Goal: Information Seeking & Learning: Learn about a topic

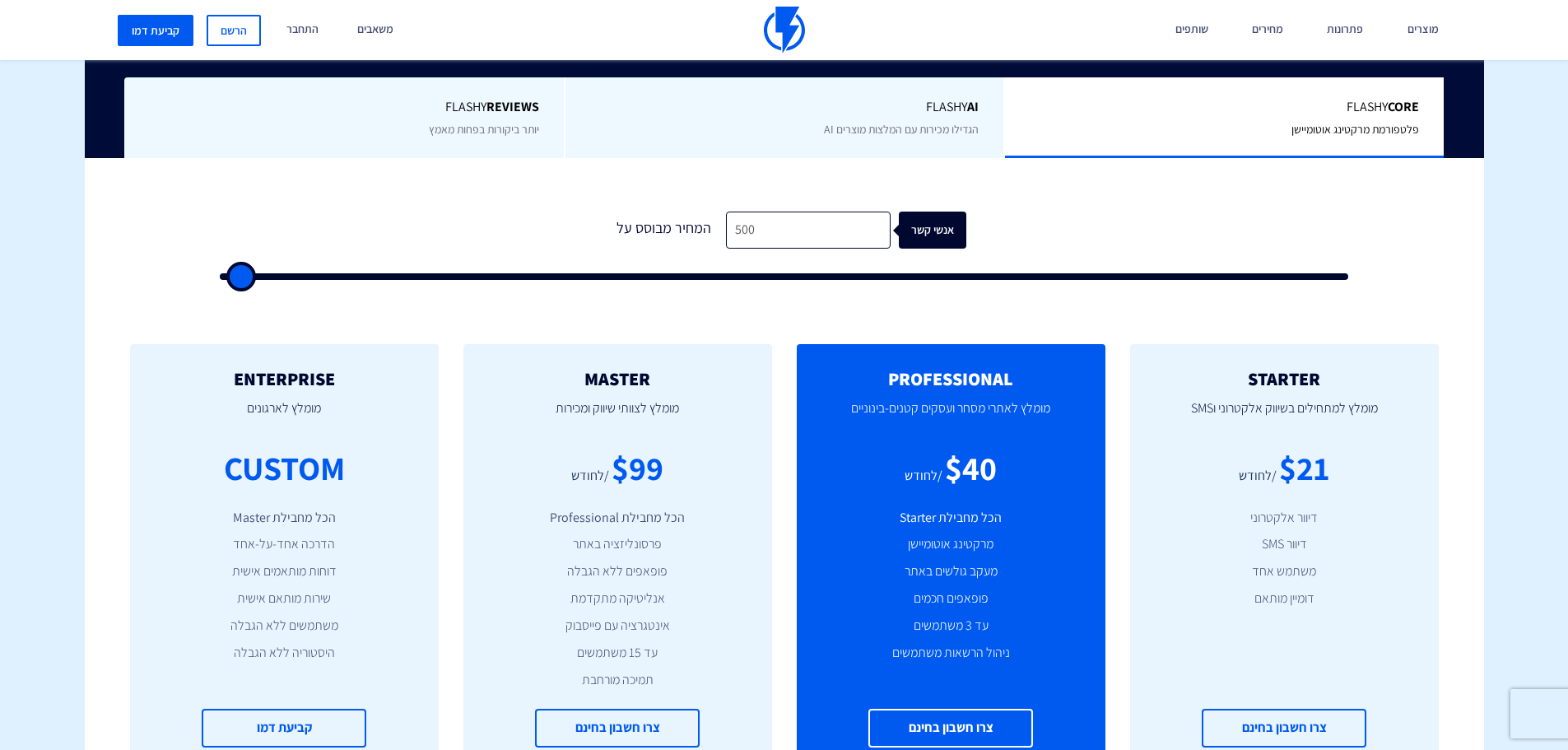
scroll to position [412, 0]
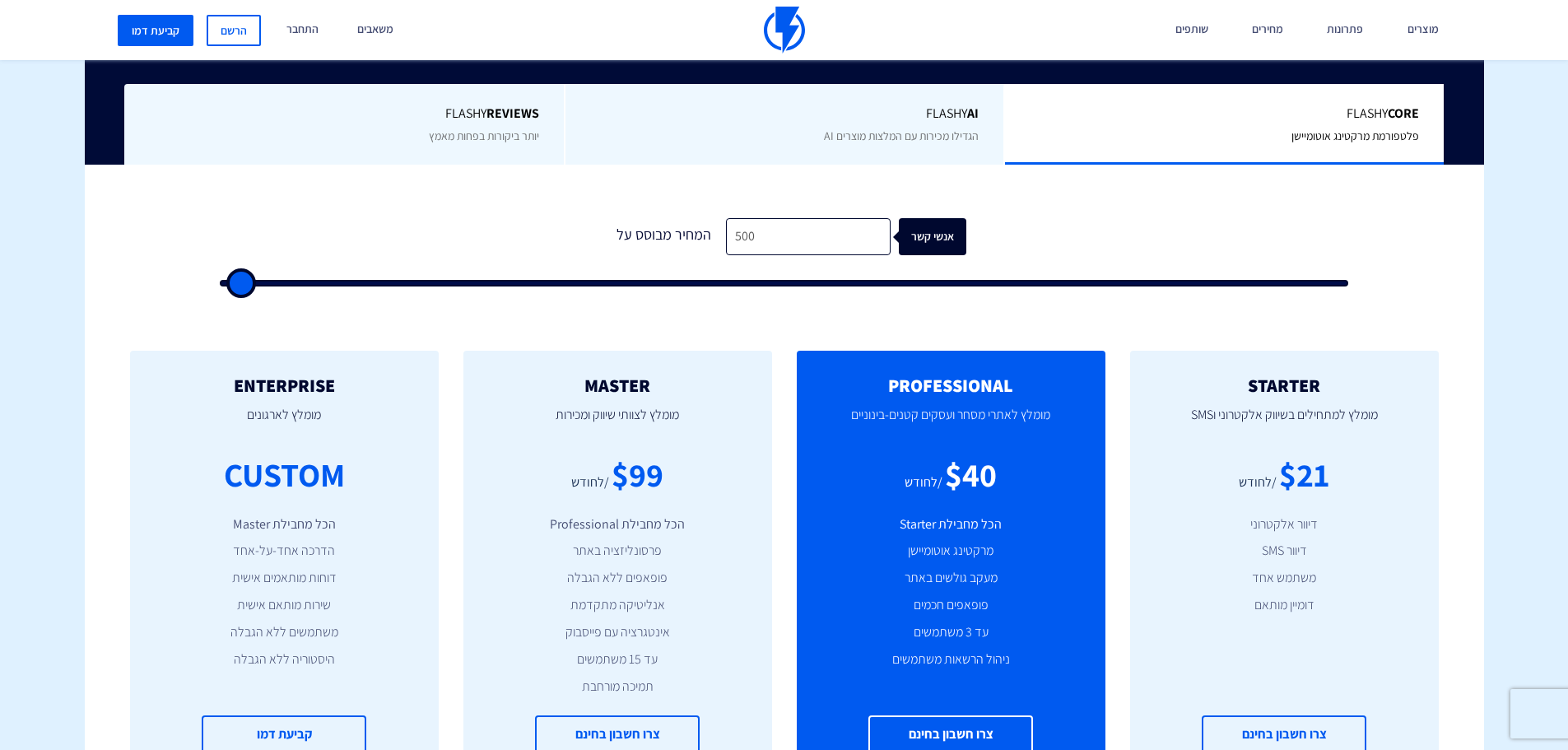
type input "1,000"
type input "1000"
type input "1,500"
type input "1500"
type input "2,000"
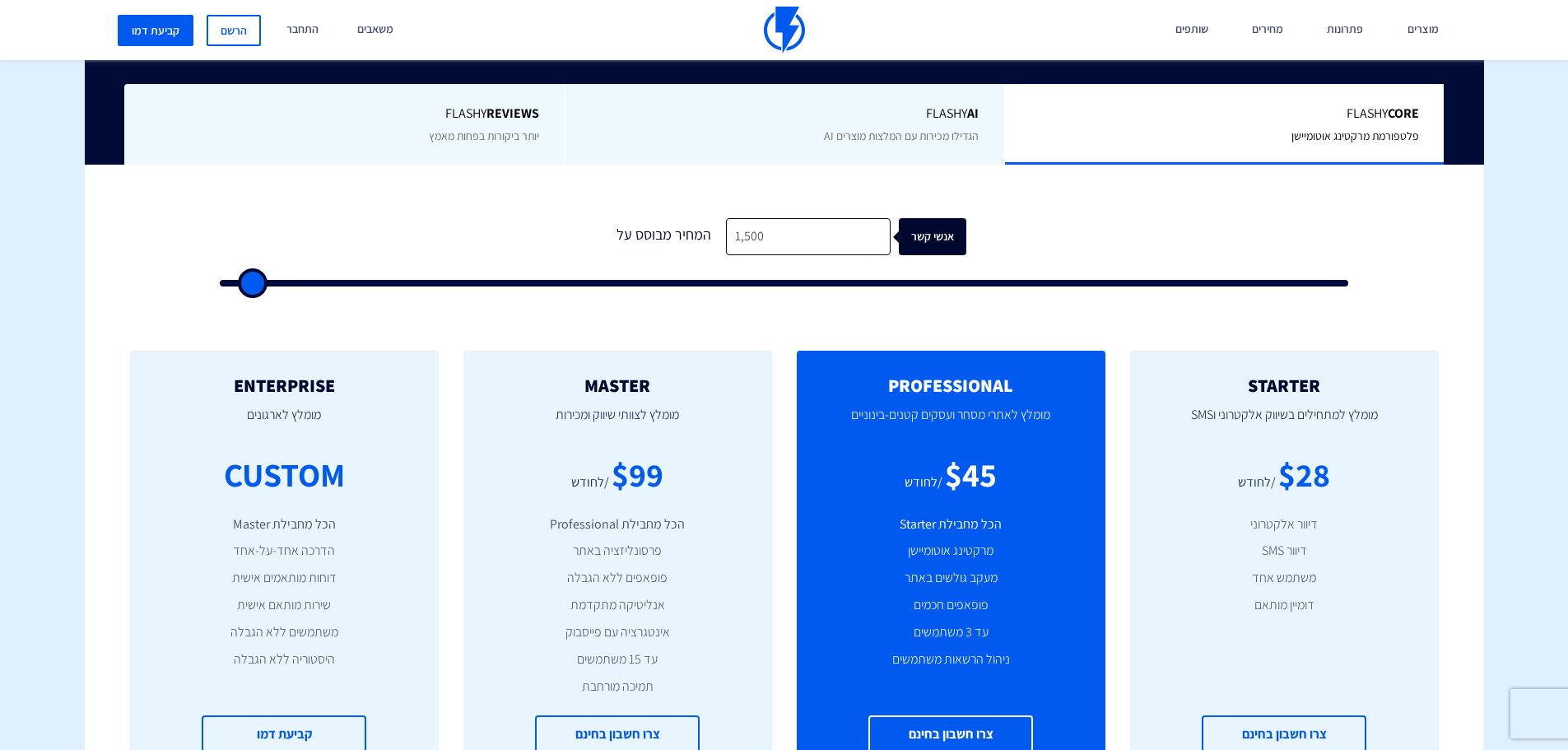
type input "2000"
type input "2,500"
type input "2500"
type input "3,000"
type input "3000"
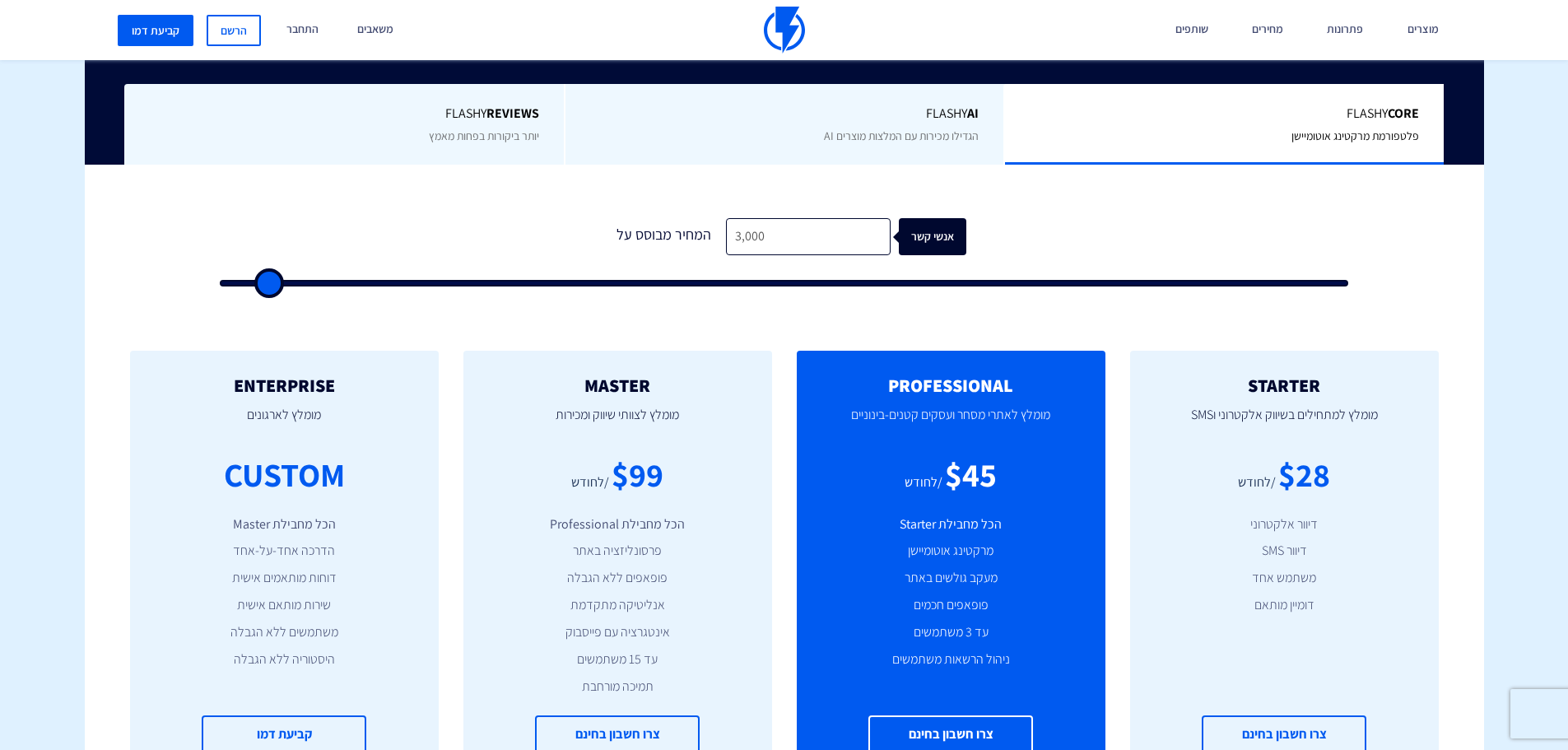
type input "3,500"
type input "3500"
type input "4,500"
type input "4500"
type input "5,500"
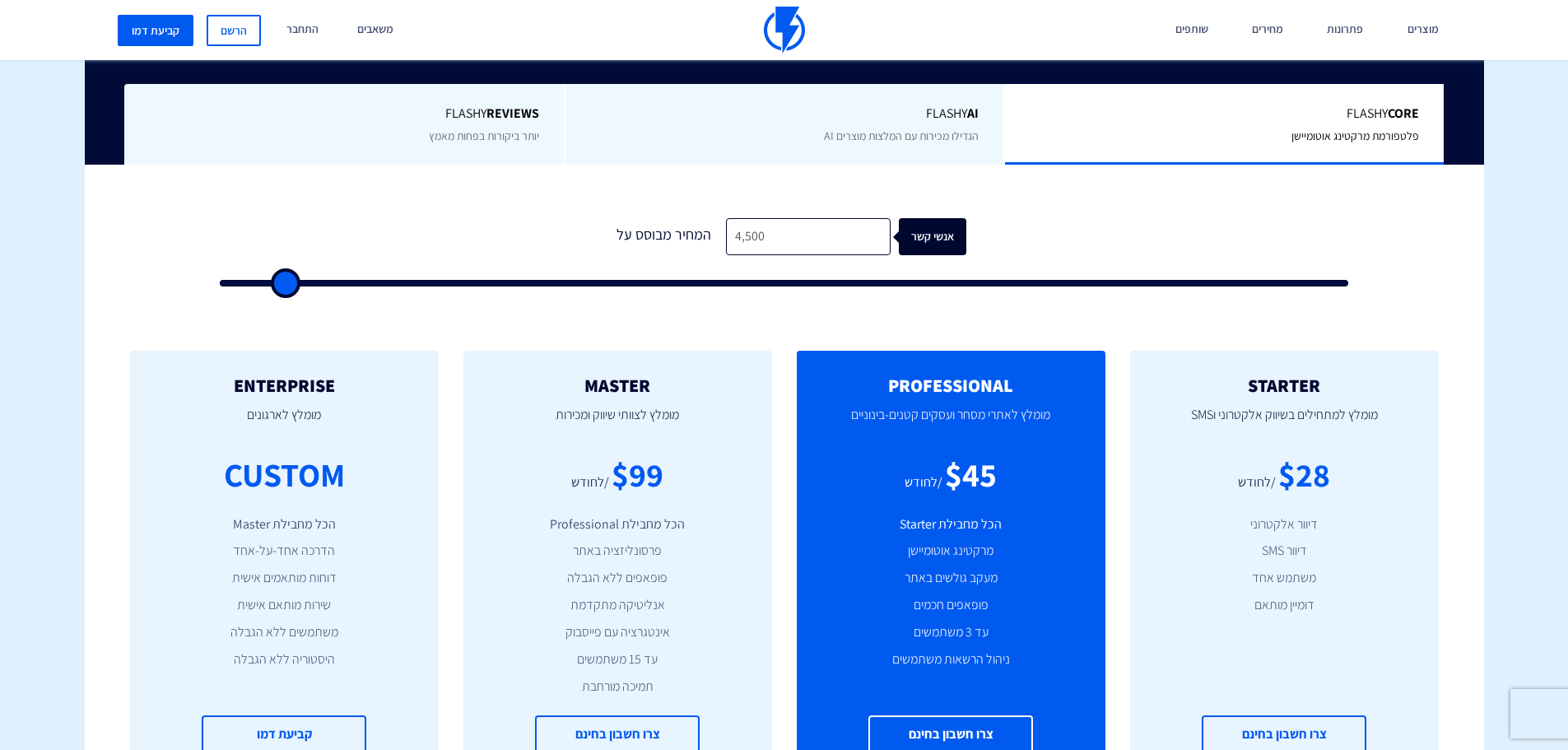
type input "5500"
type input "6,000"
type input "6000"
type input "7,000"
type input "7000"
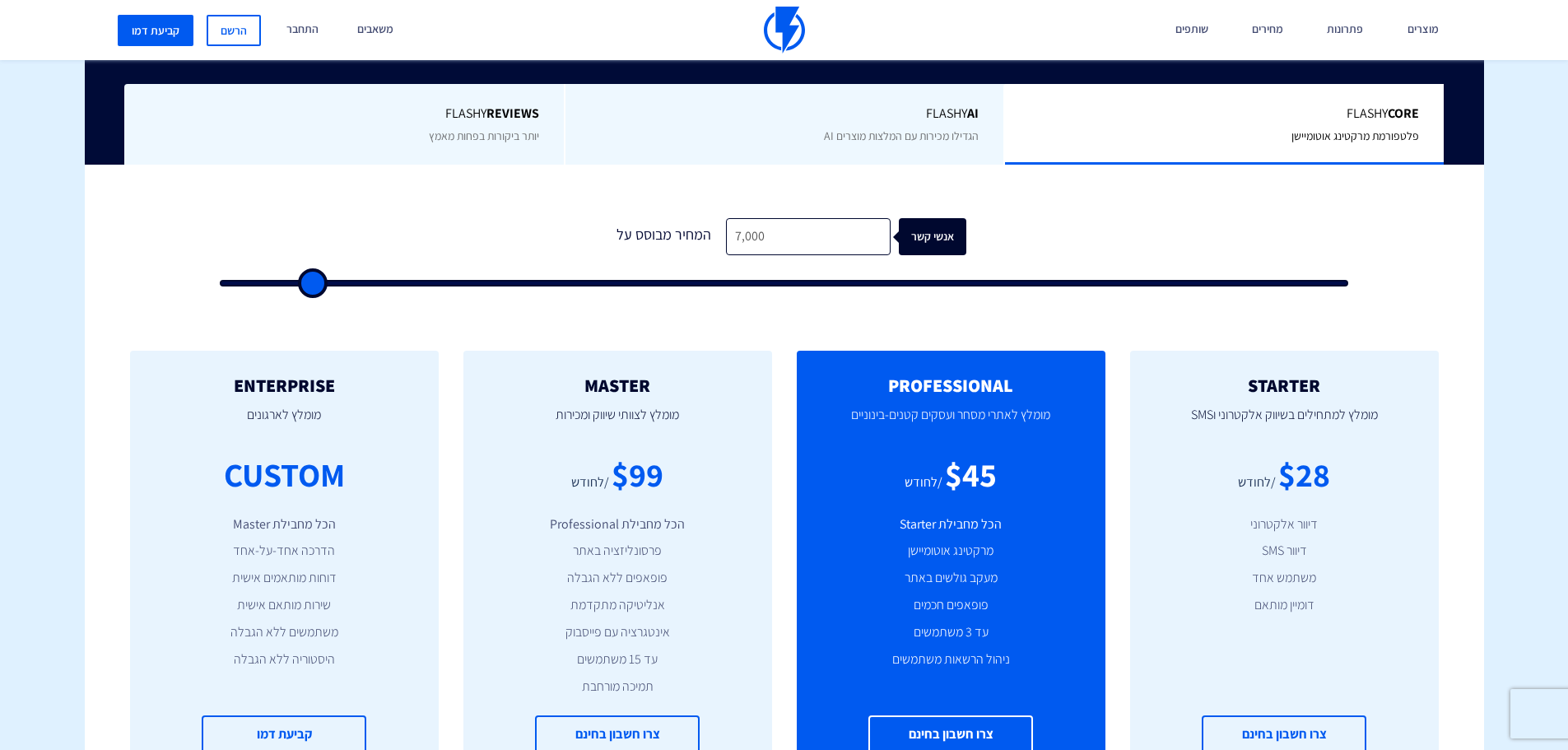
type input "8,000"
type input "8000"
type input "9,000"
type input "9000"
type input "9,500"
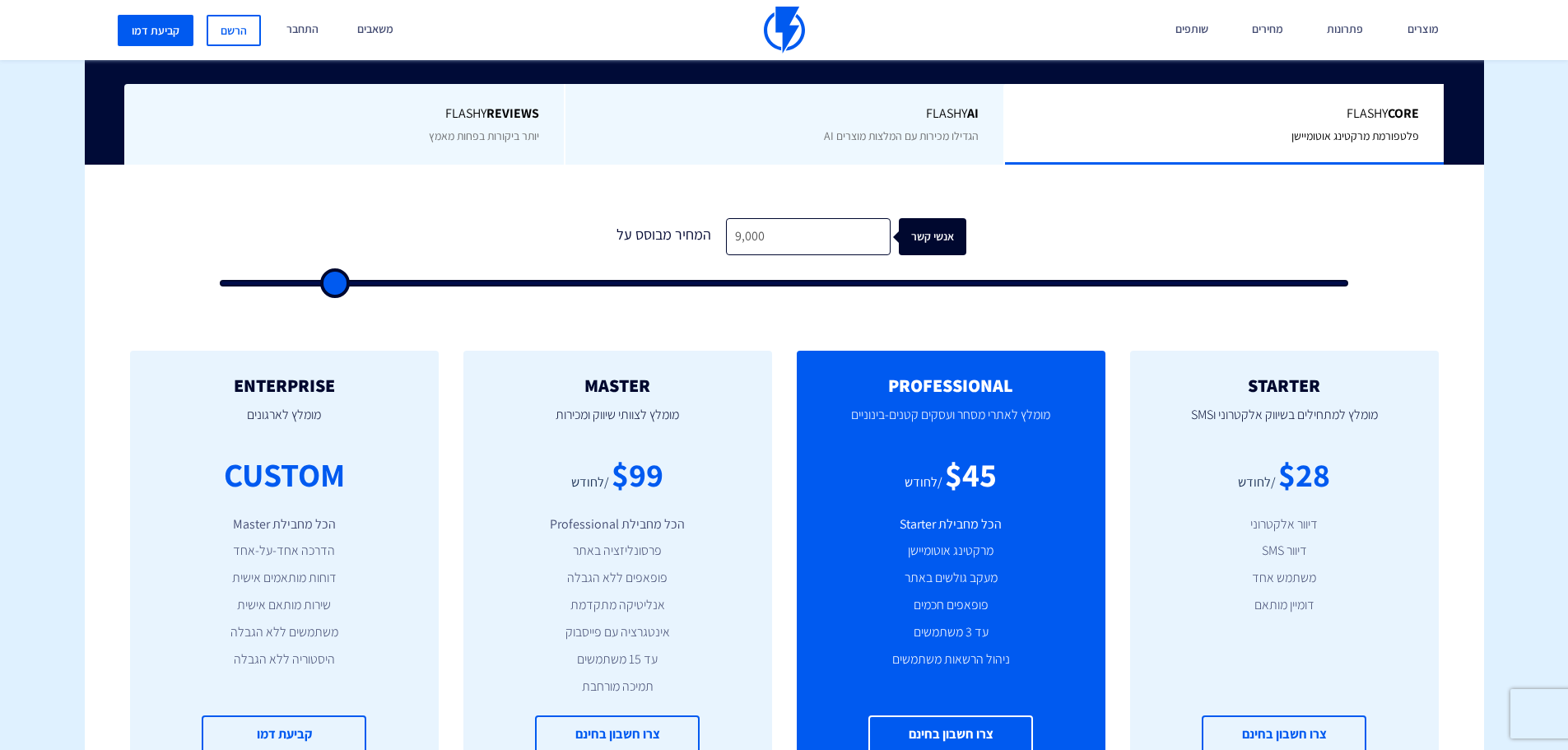
type input "9500"
type input "10,000"
type input "10000"
type input "10,500"
type input "10500"
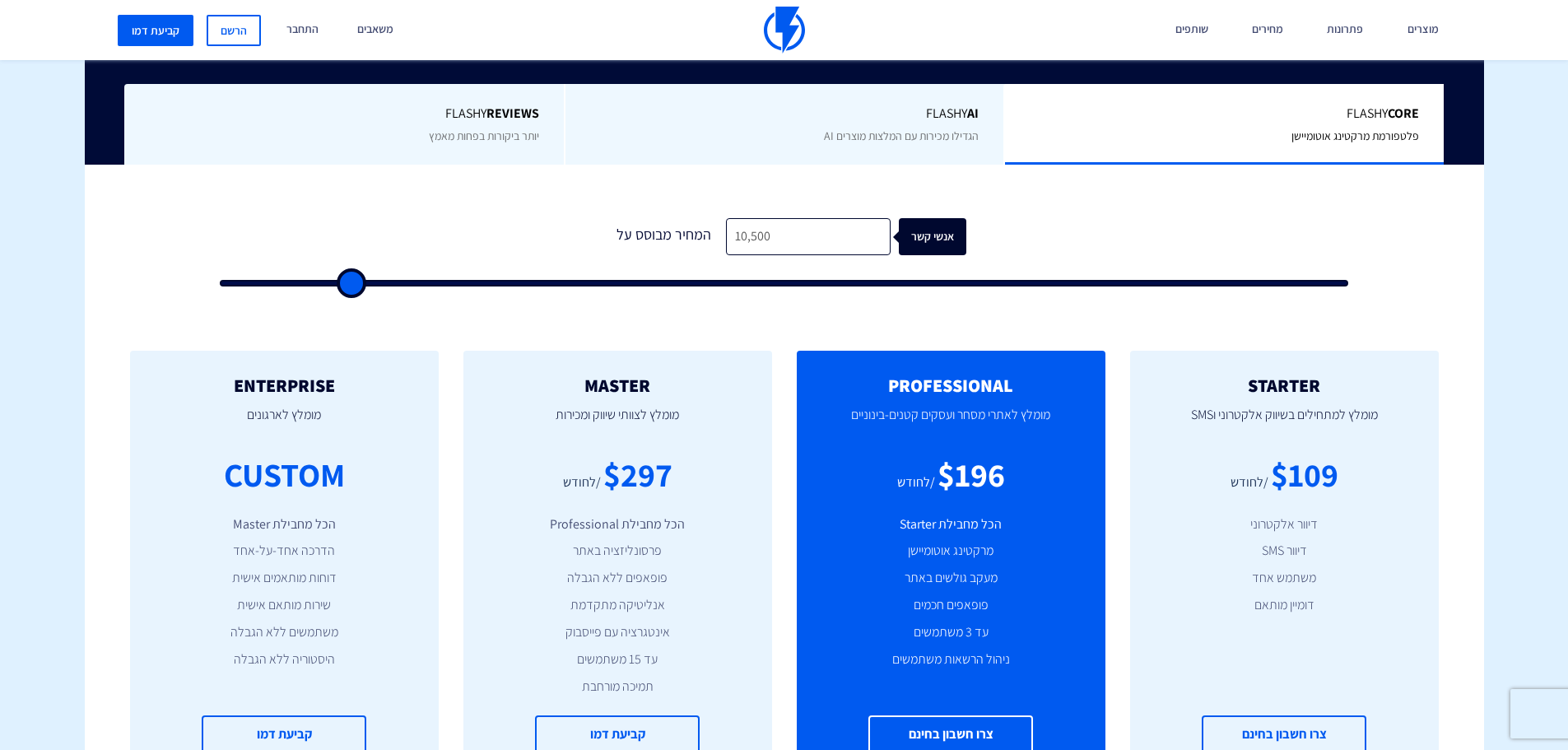
type input "11,000"
type input "11000"
type input "10,500"
type input "10500"
type input "10,000"
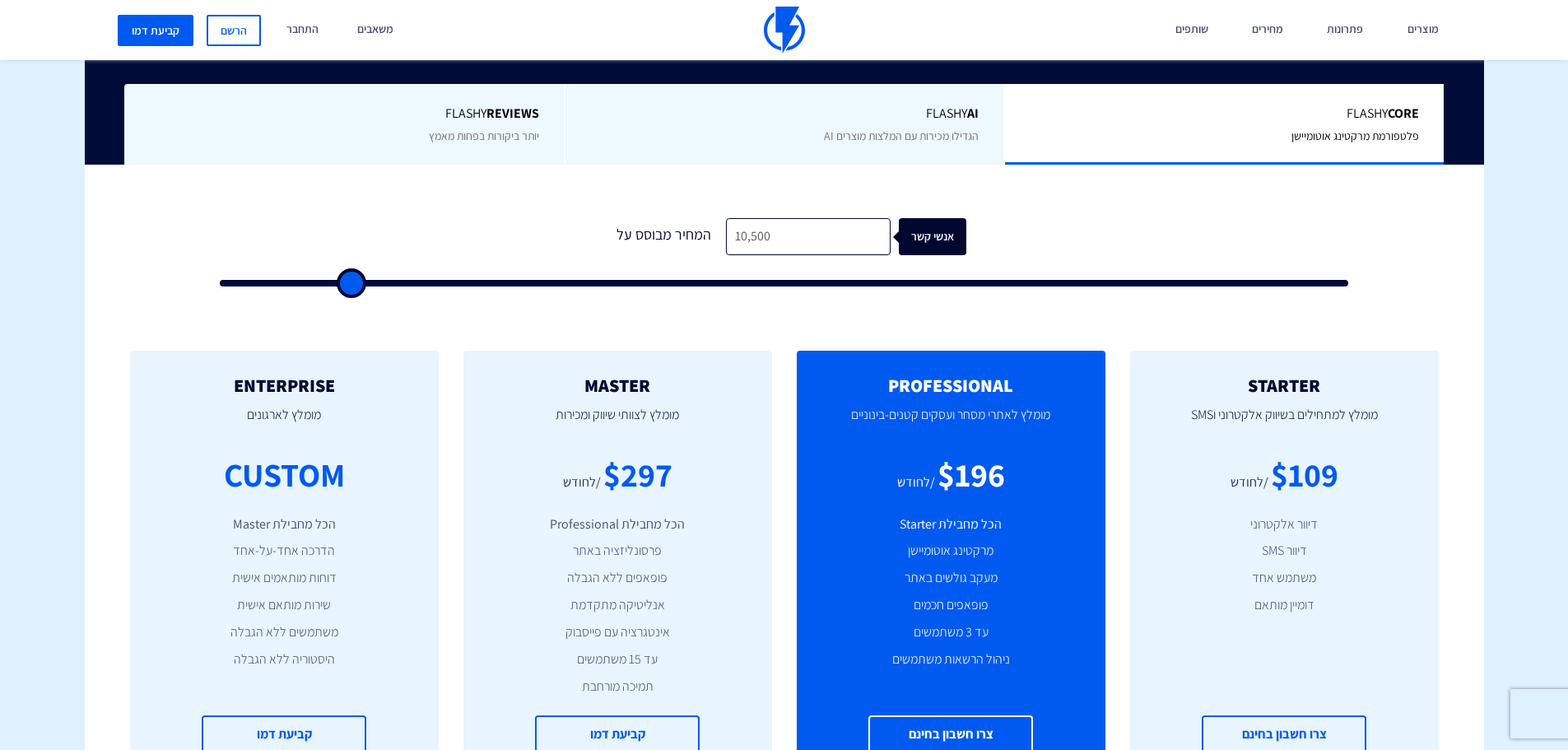
type input "10000"
type input "9,500"
type input "9500"
type input "9,000"
type input "9000"
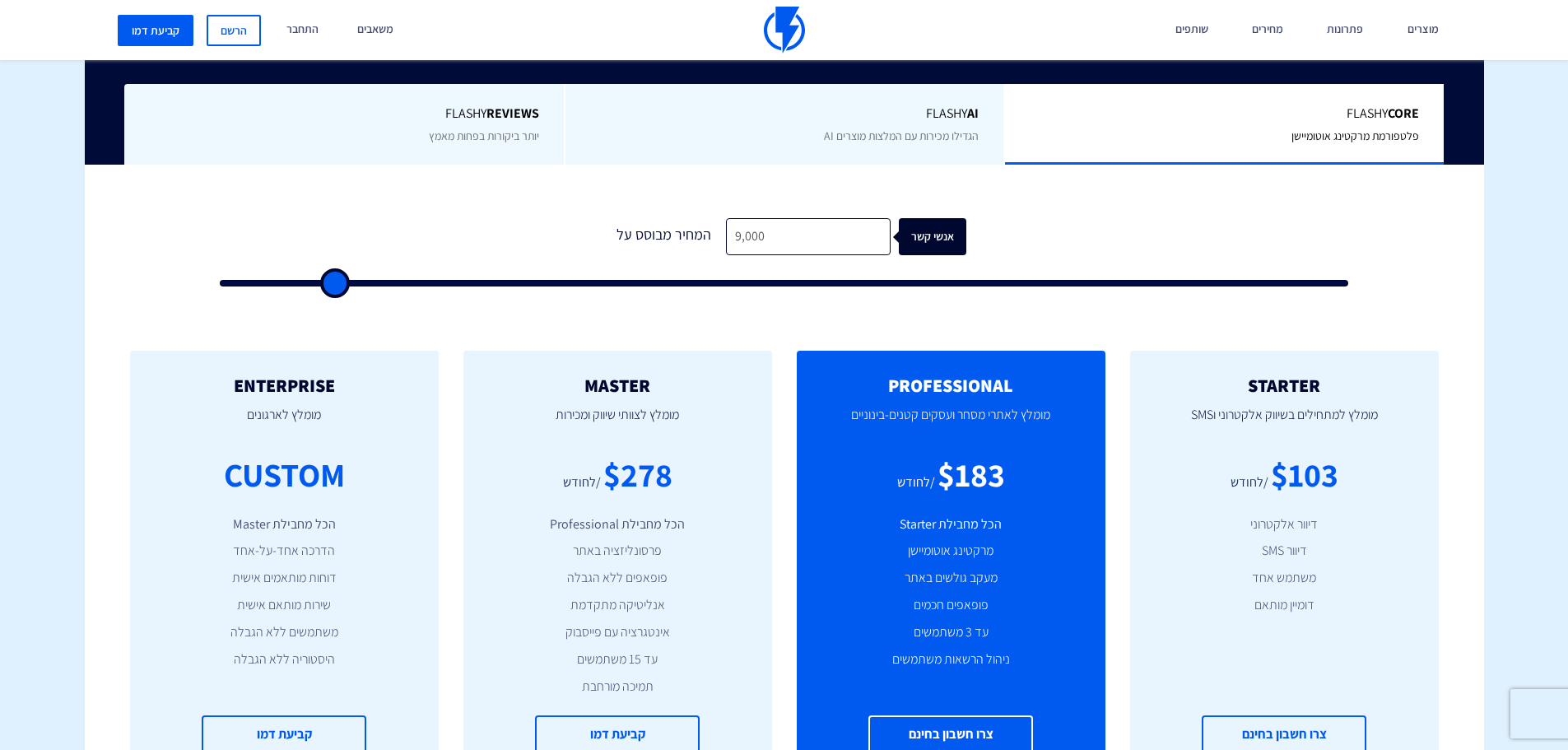
type input "8,500"
type input "8500"
type input "8,000"
type input "8000"
type input "7,500"
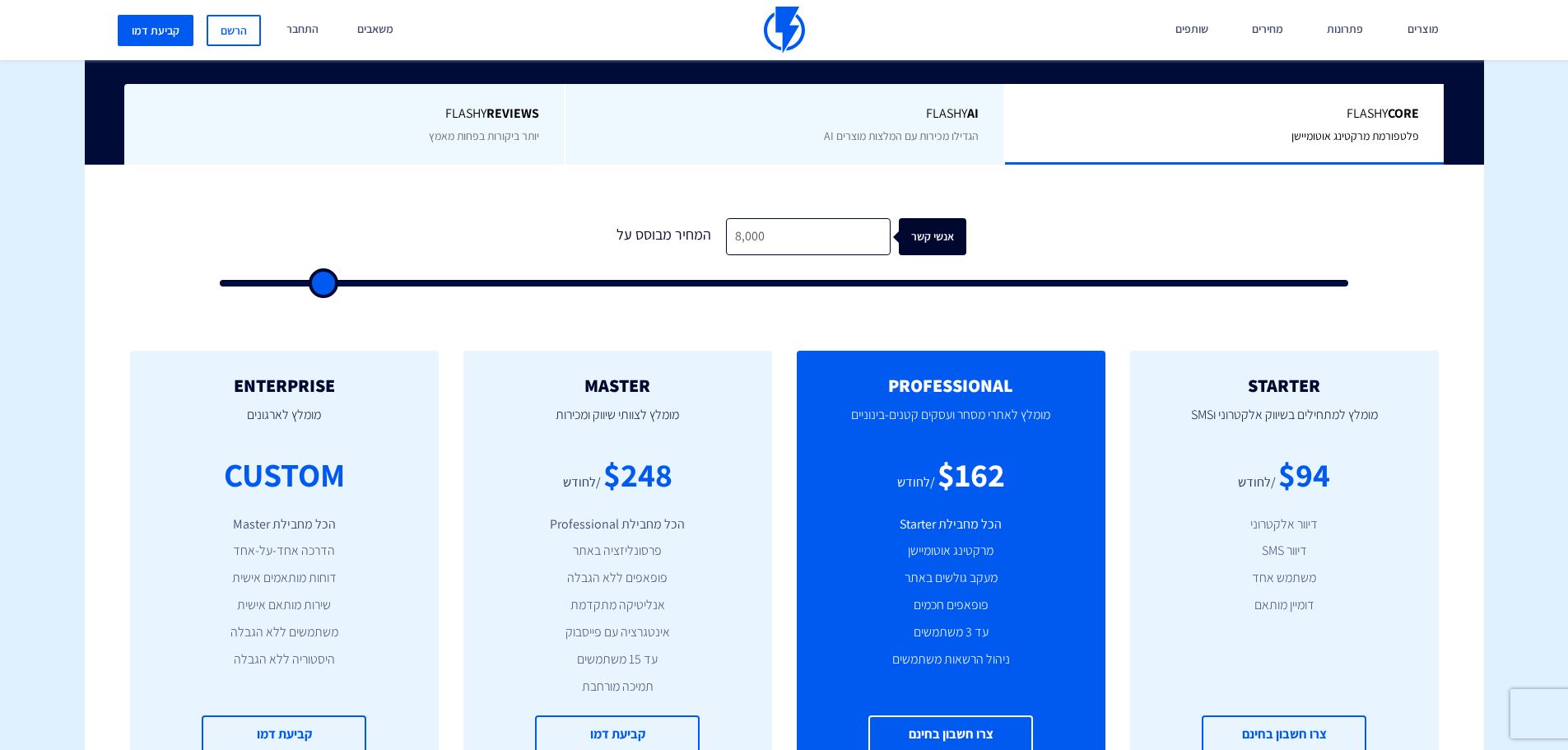
type input "7500"
type input "7,000"
type input "7000"
type input "6,500"
type input "6500"
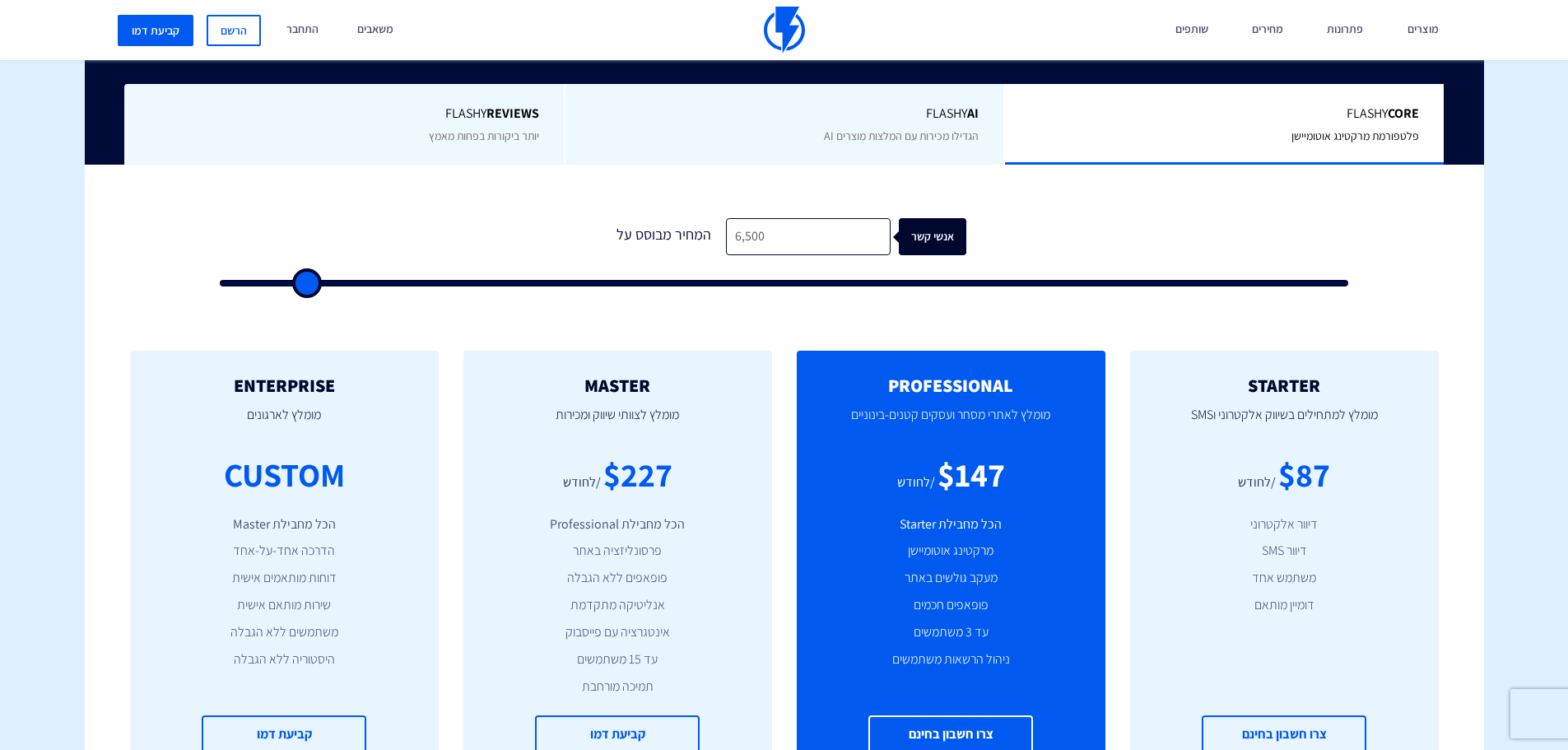
type input "6,000"
type input "6000"
type input "5,500"
type input "5500"
type input "5,000"
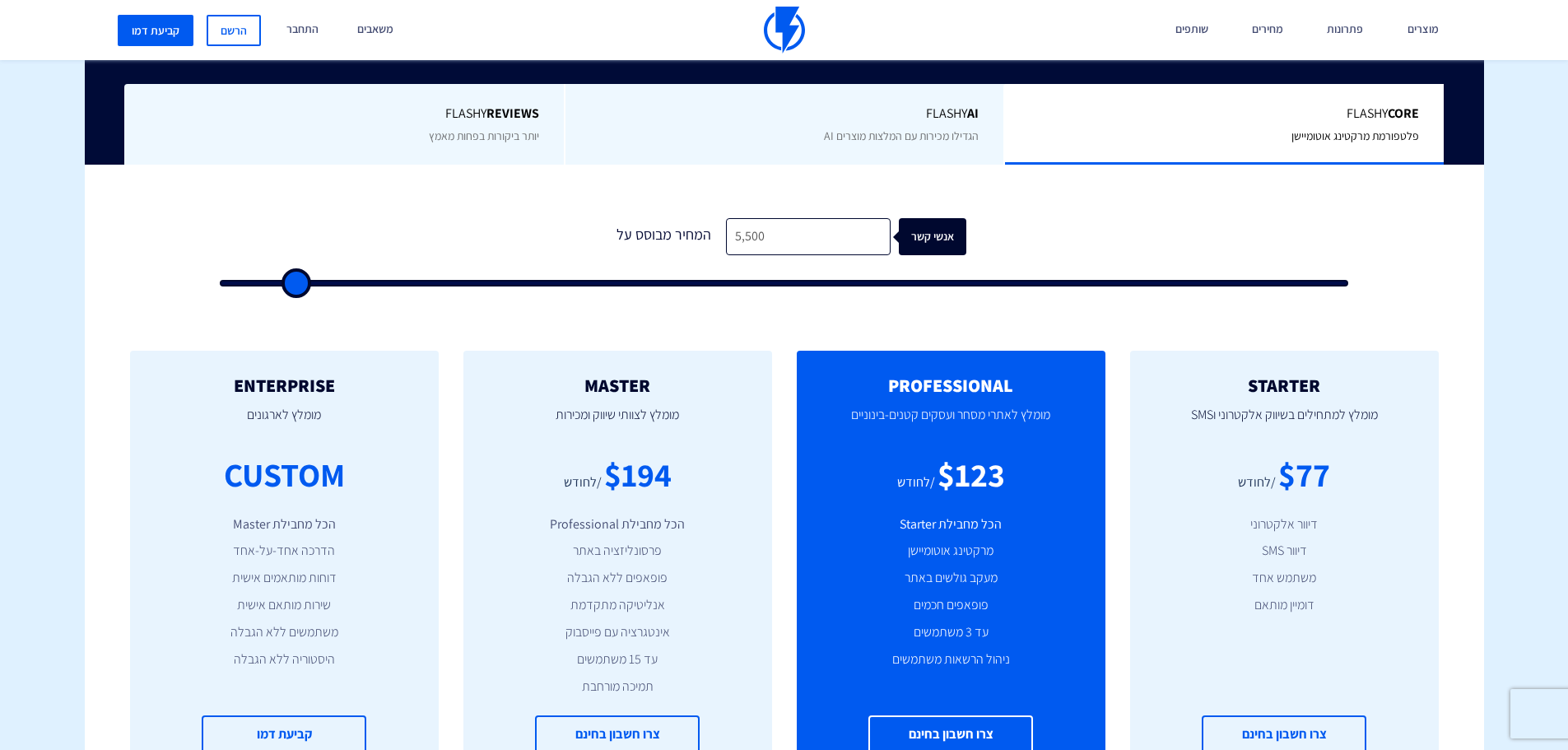
type input "5000"
type input "4,500"
type input "4500"
type input "4,000"
type input "4000"
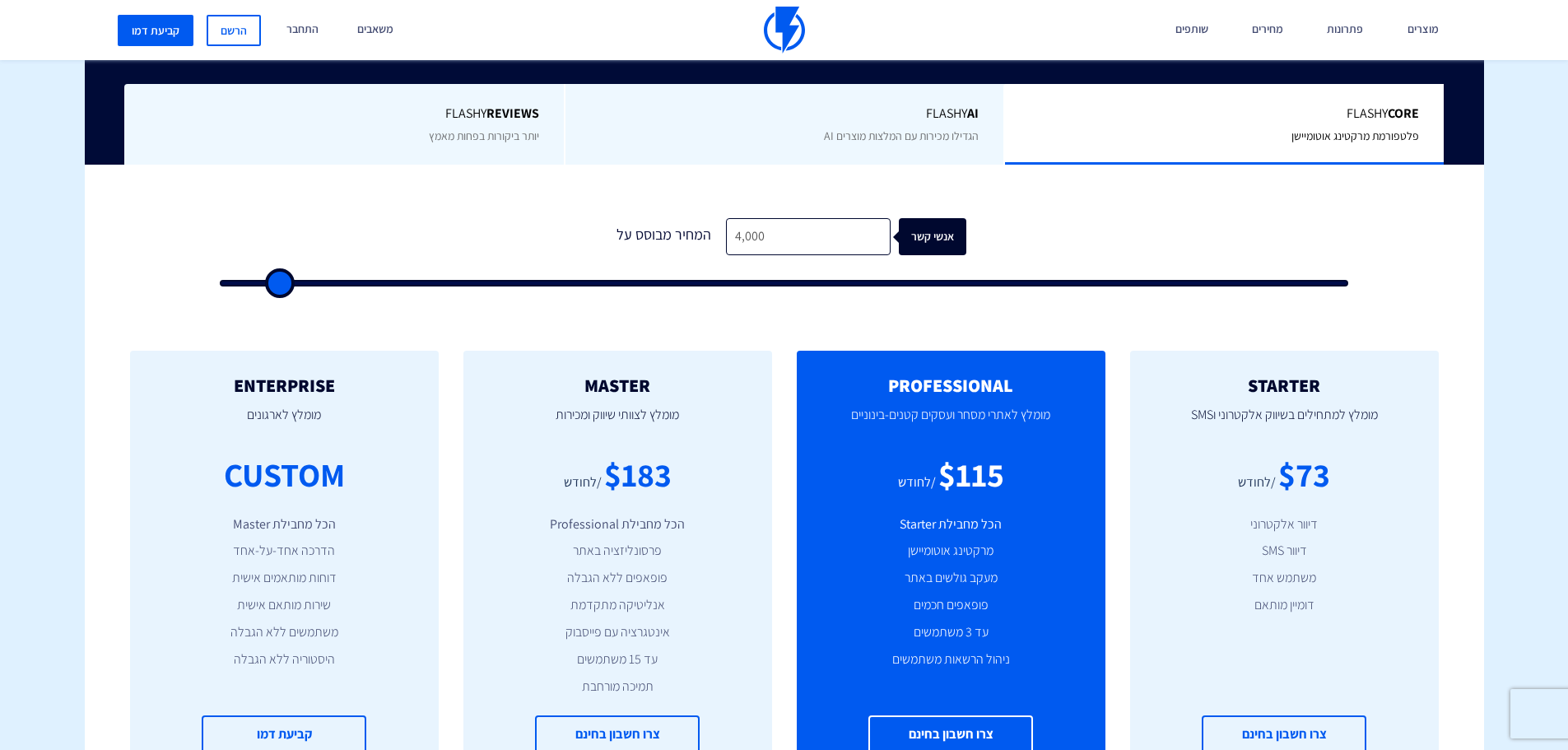
type input "3,500"
type input "3500"
type input "3,000"
type input "3000"
type input "3,500"
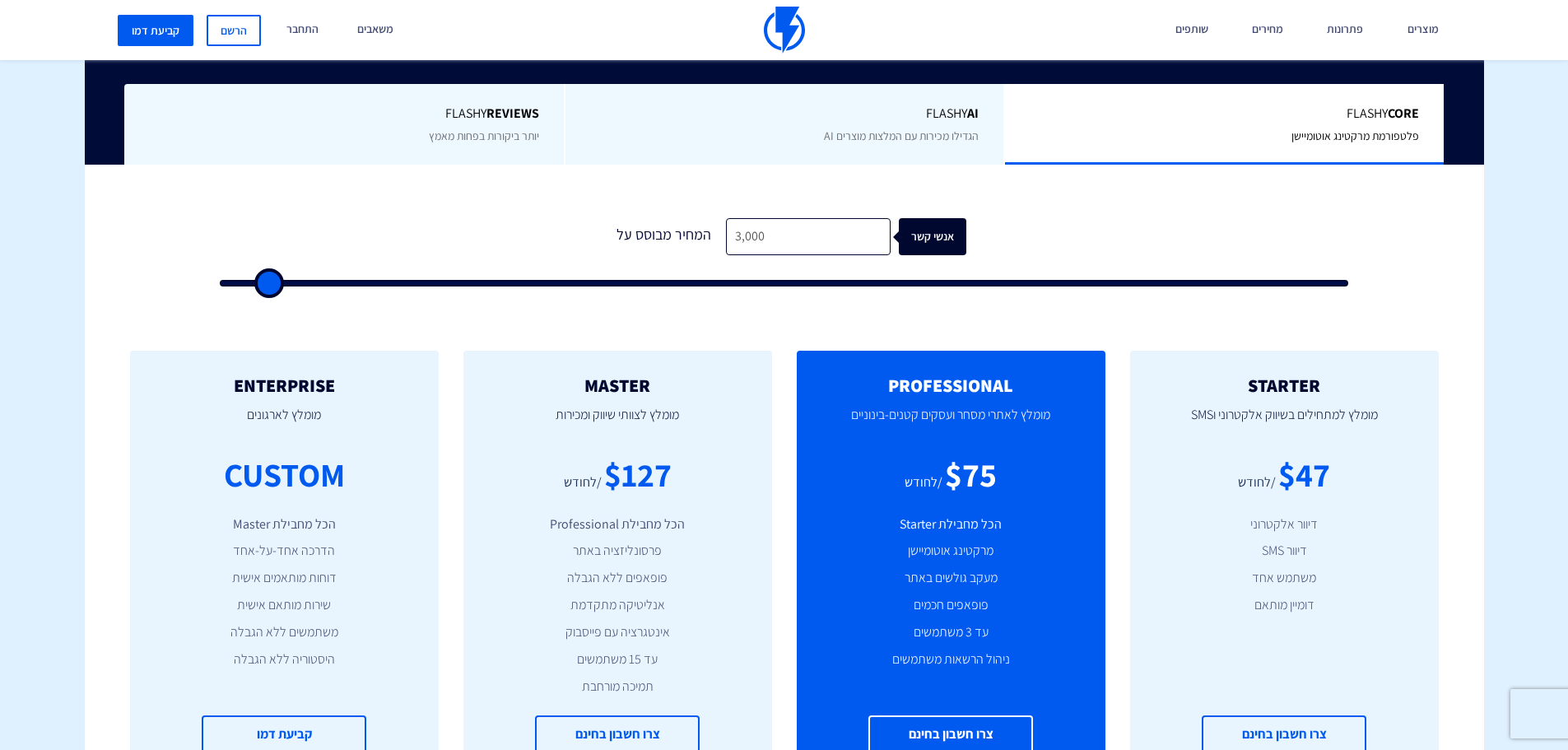
type input "3500"
type input "4,000"
type input "4000"
type input "4,500"
type input "4500"
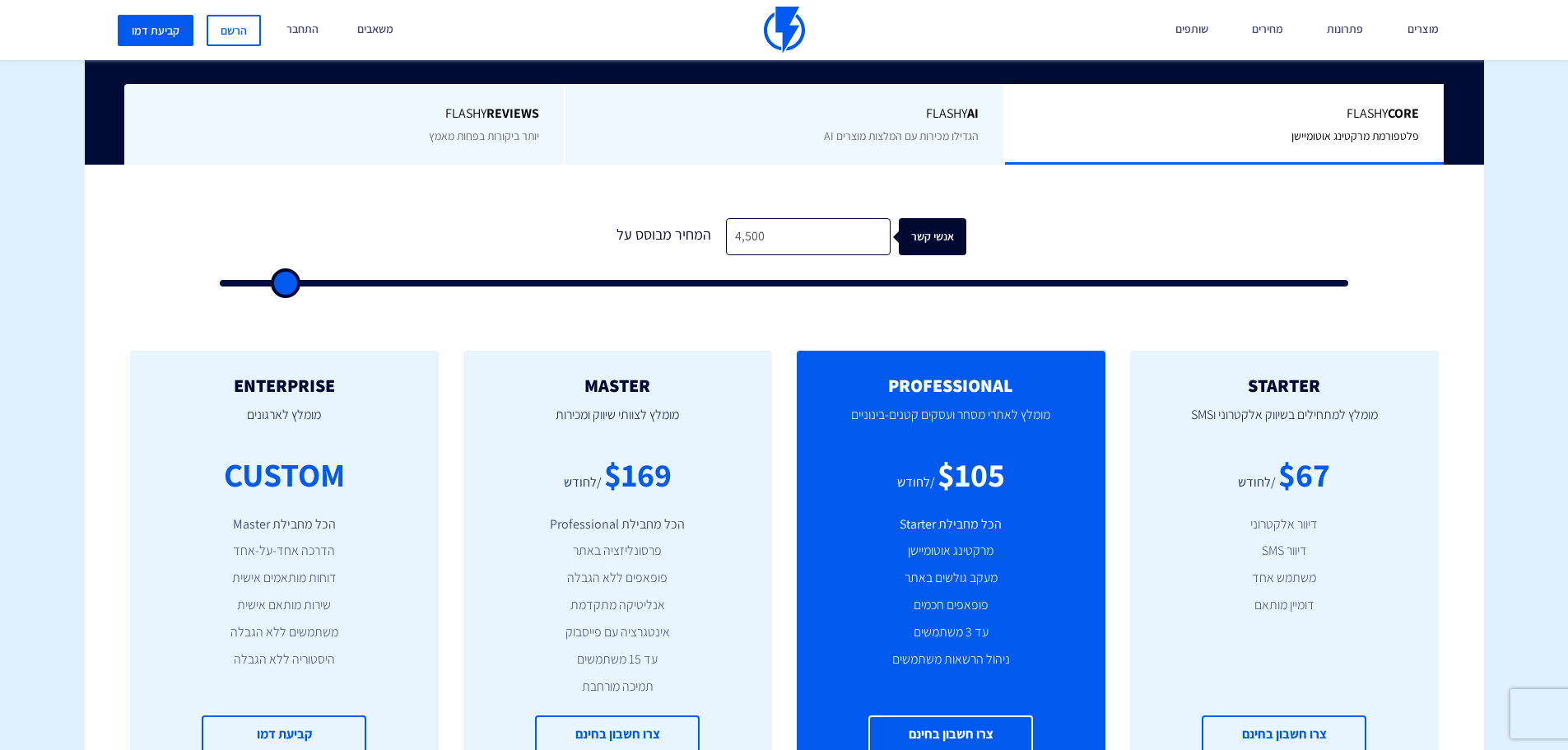
type input "5,000"
type input "5000"
type input "4,500"
type input "4500"
type input "4,000"
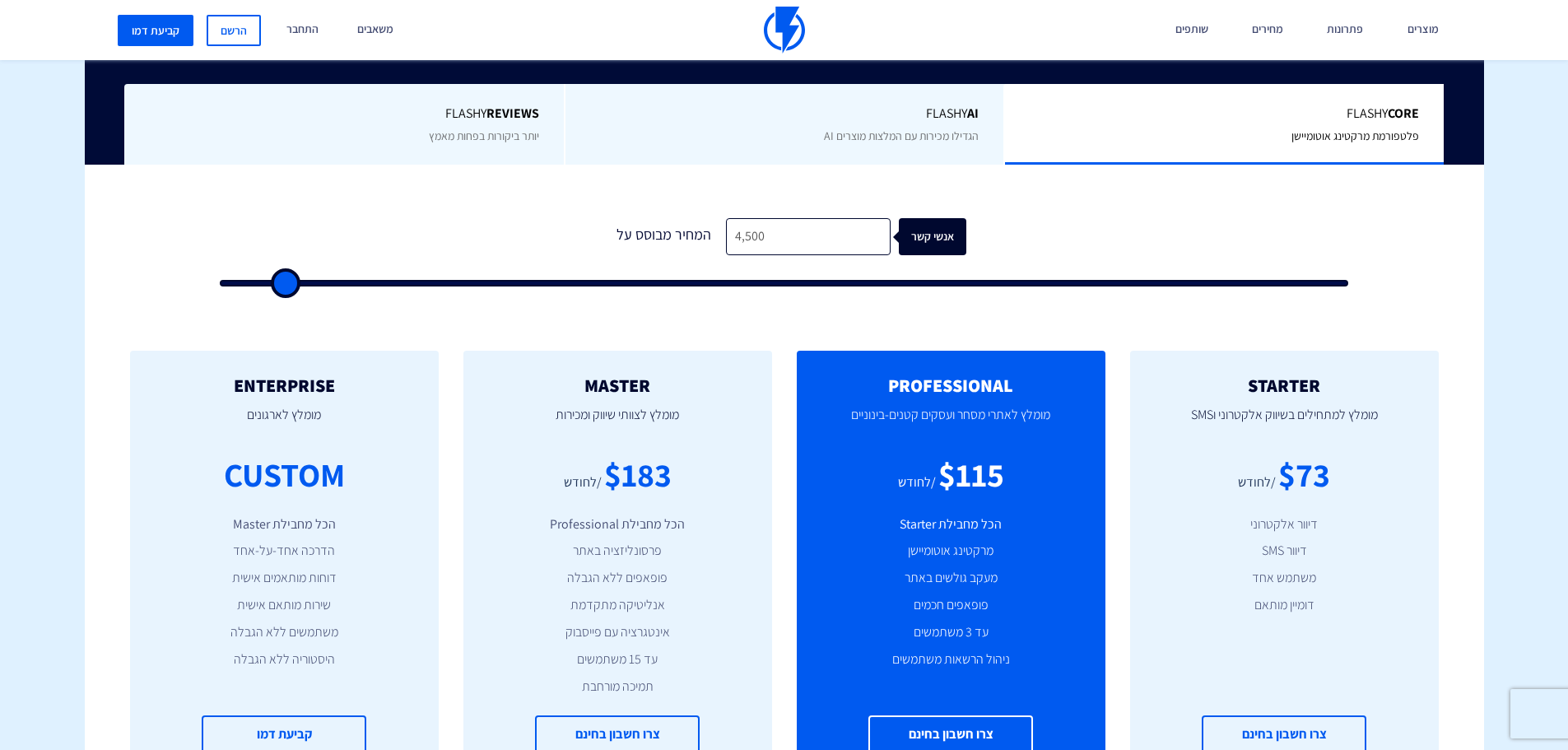
type input "4000"
type input "3,500"
type input "3500"
type input "3,000"
type input "3000"
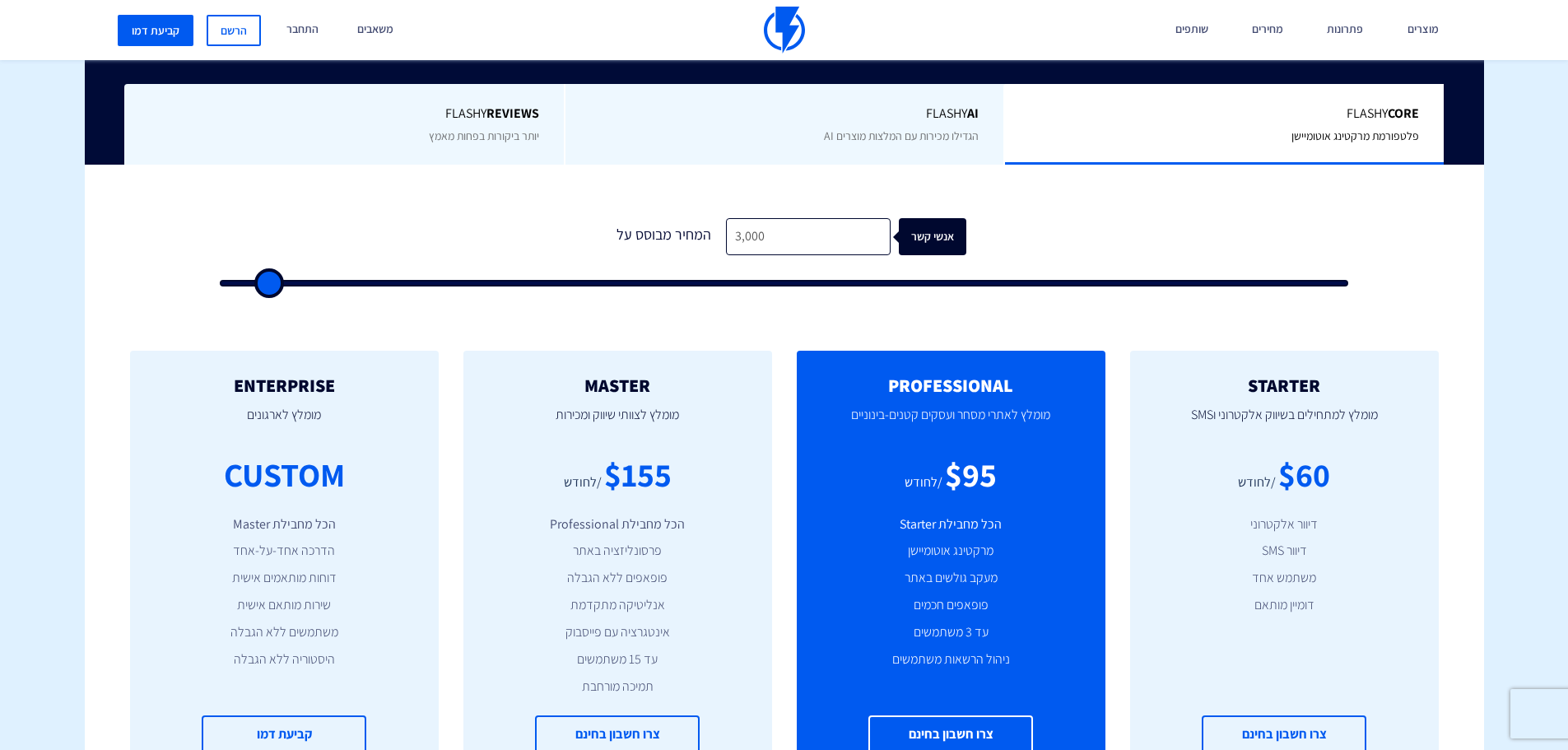
type input "2,500"
type input "2500"
type input "3,000"
type input "3000"
type input "3,500"
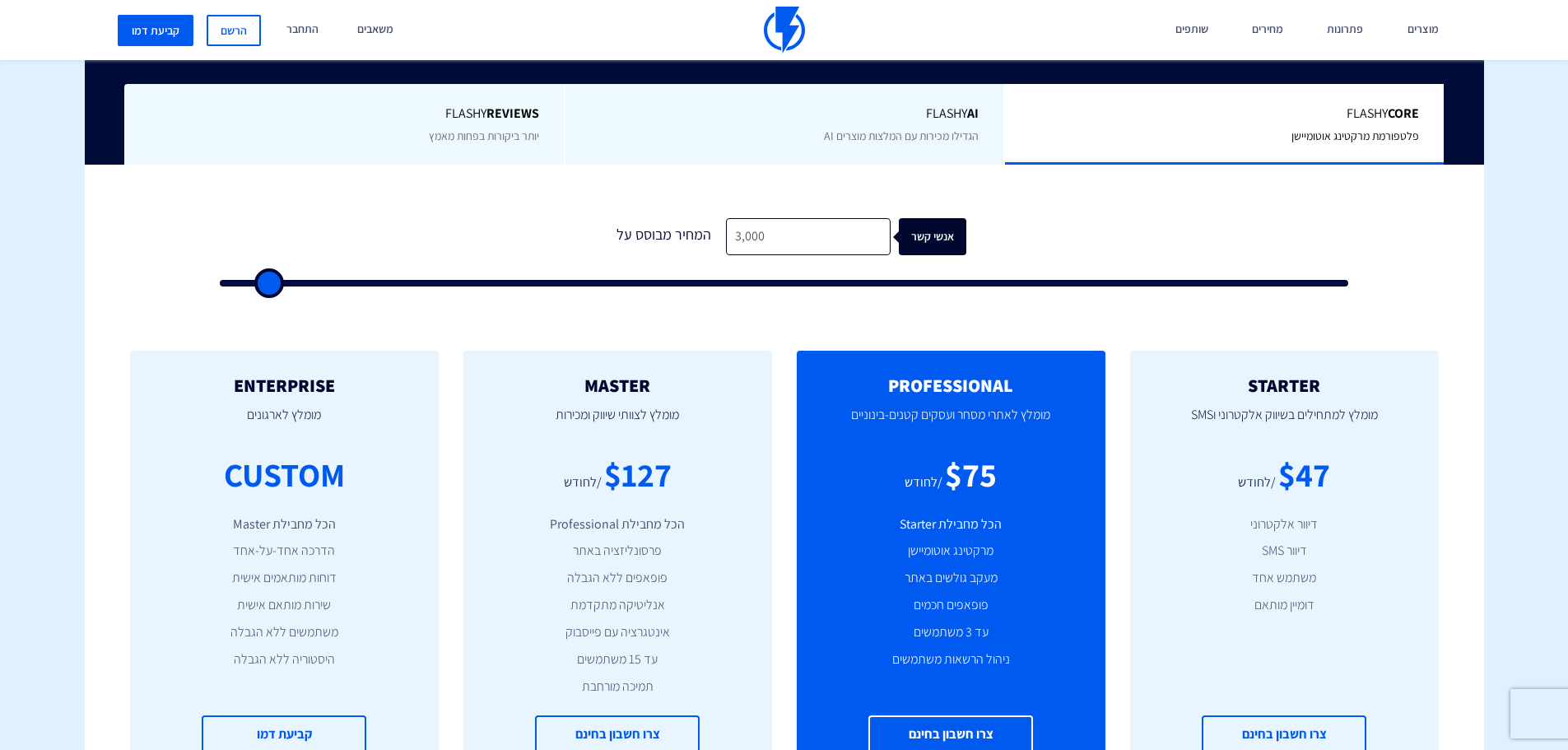
type input "3500"
type input "4,000"
type input "4000"
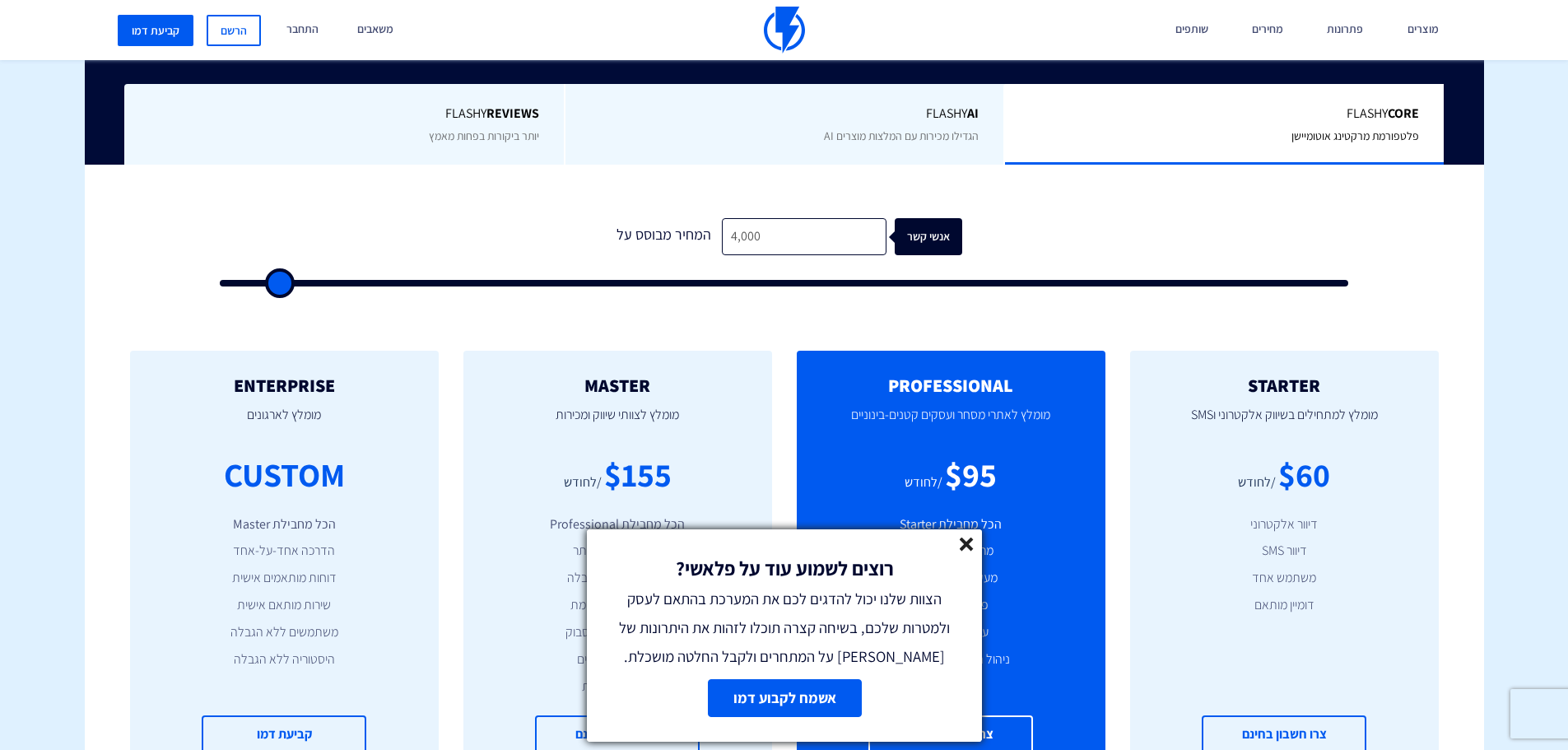
type input "4,500"
drag, startPoint x: 245, startPoint y: 281, endPoint x: 285, endPoint y: 295, distance: 42.4
type input "4500"
click at [285, 287] on input "range" at bounding box center [784, 283] width 1129 height 7
click at [961, 543] on icon at bounding box center [966, 545] width 14 height 14
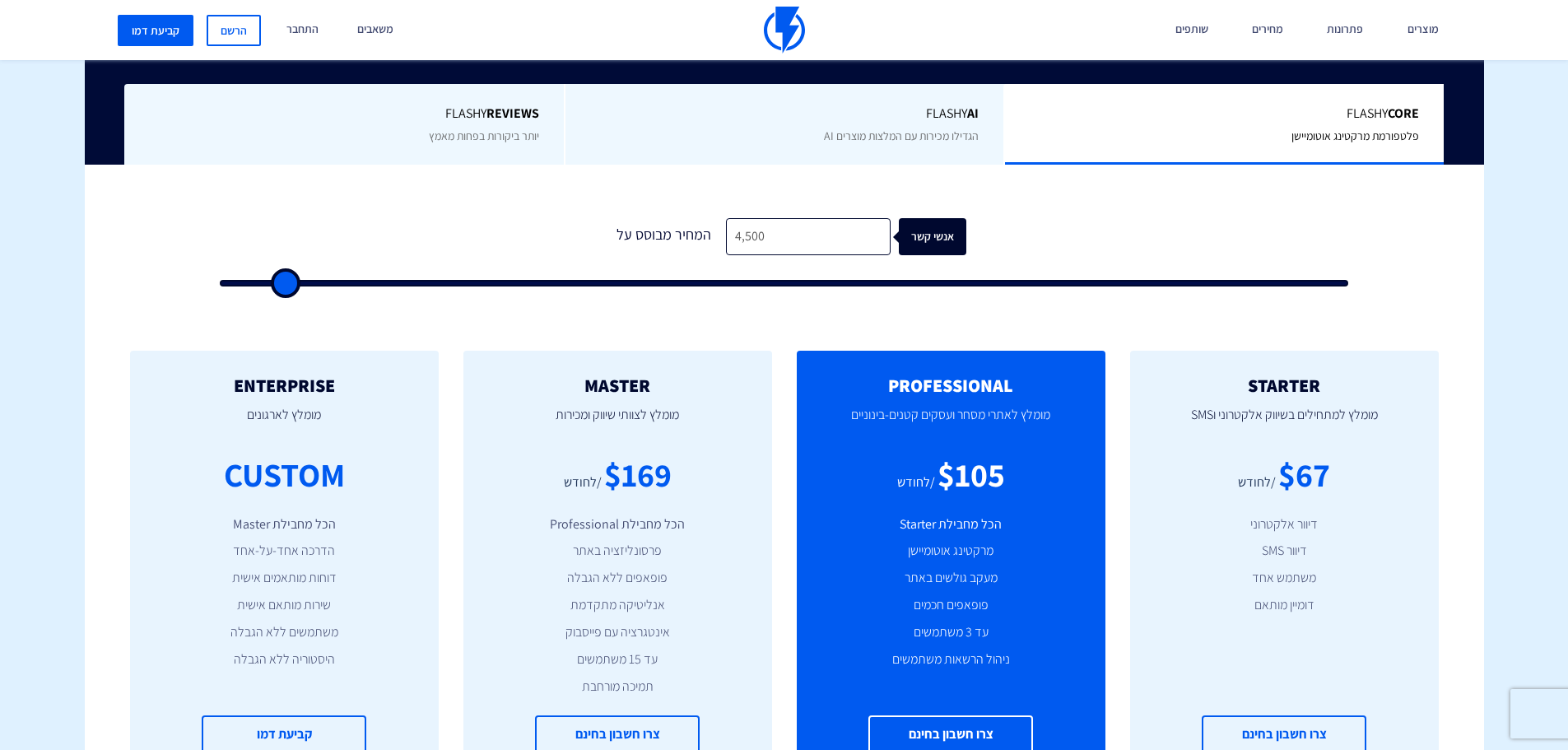
type input "5,000"
type input "5000"
type input "5,500"
type input "5500"
type input "6,000"
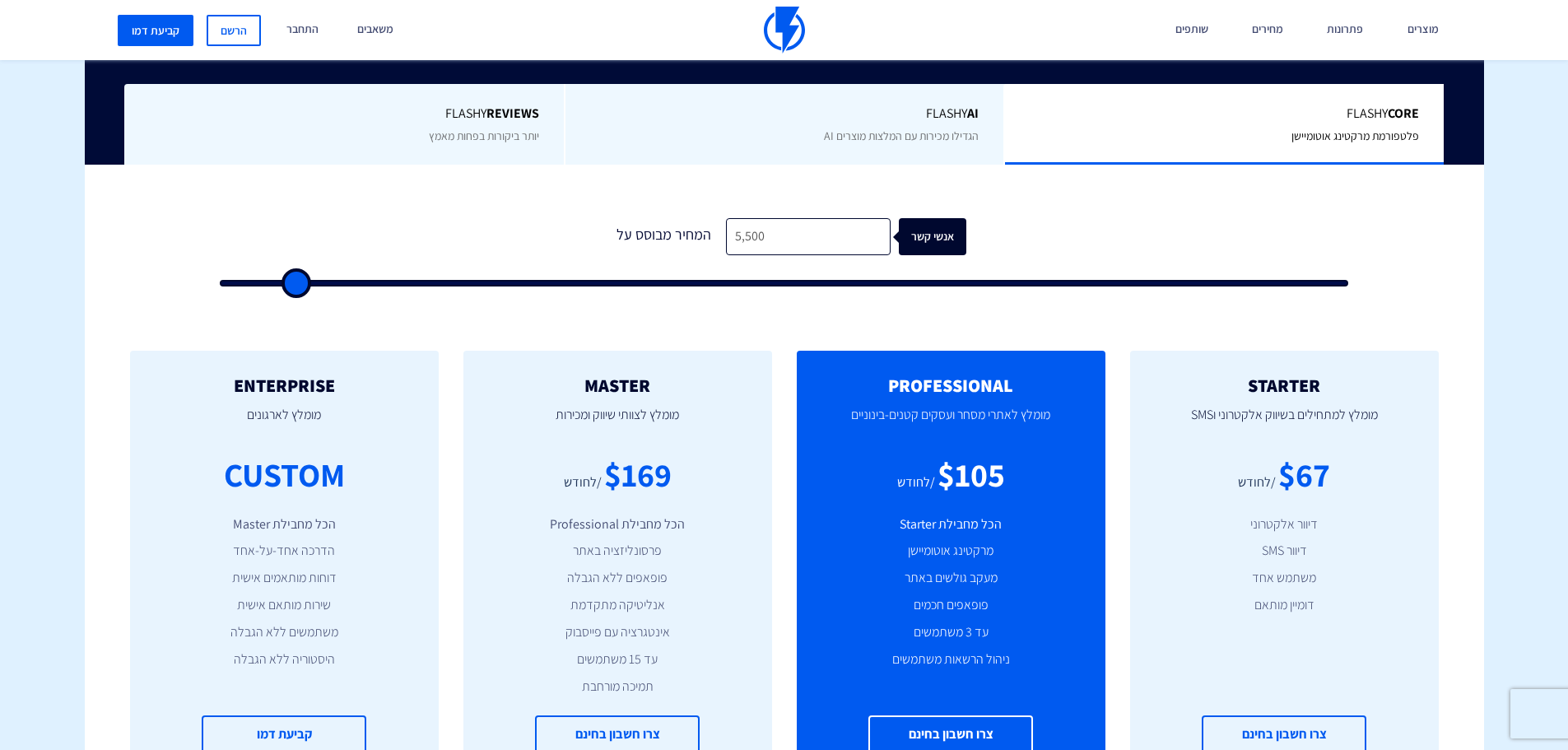
type input "6000"
type input "7,500"
type input "7500"
type input "9,000"
type input "9000"
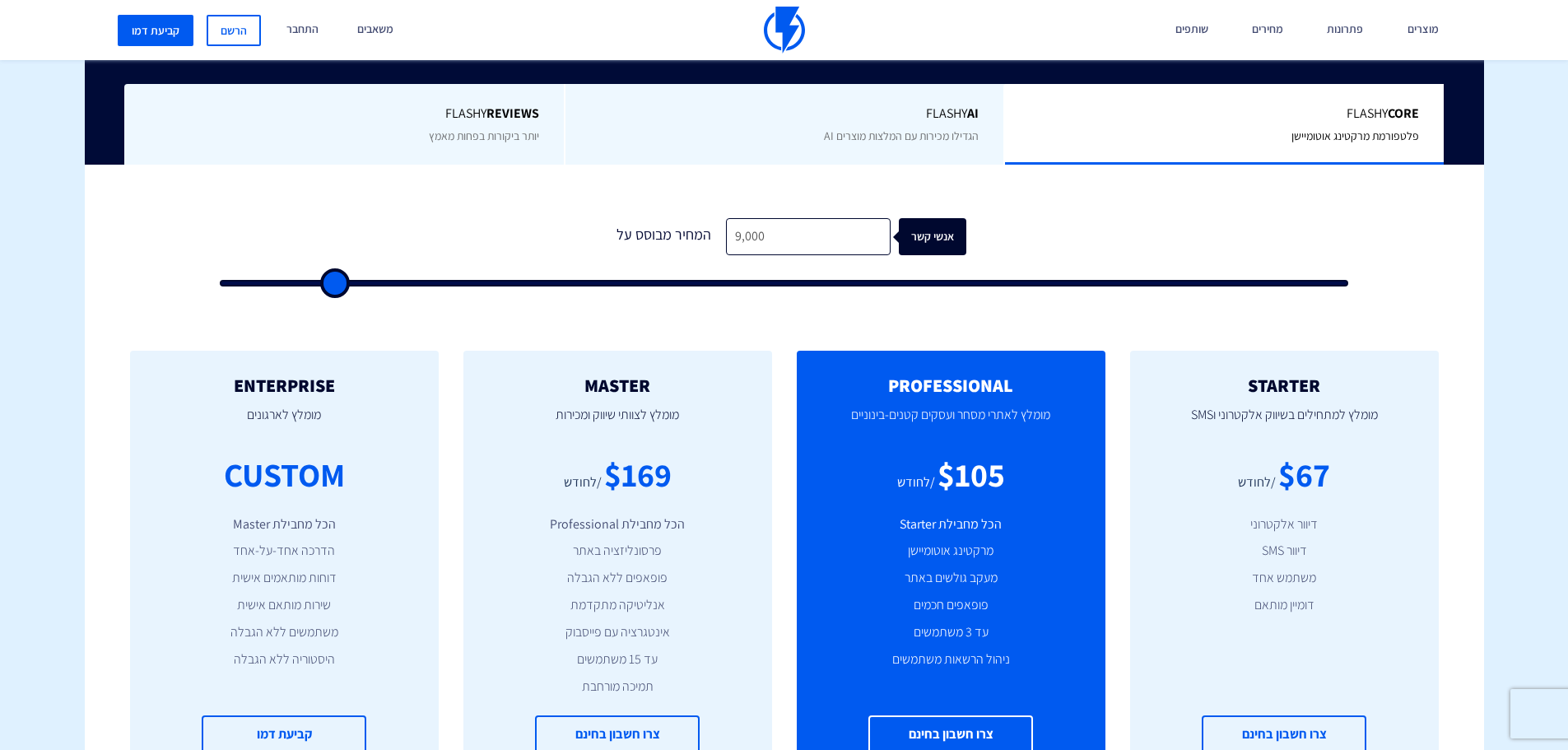
type input "10,500"
type input "10500"
type input "12,500"
type input "12500"
type input "15,000"
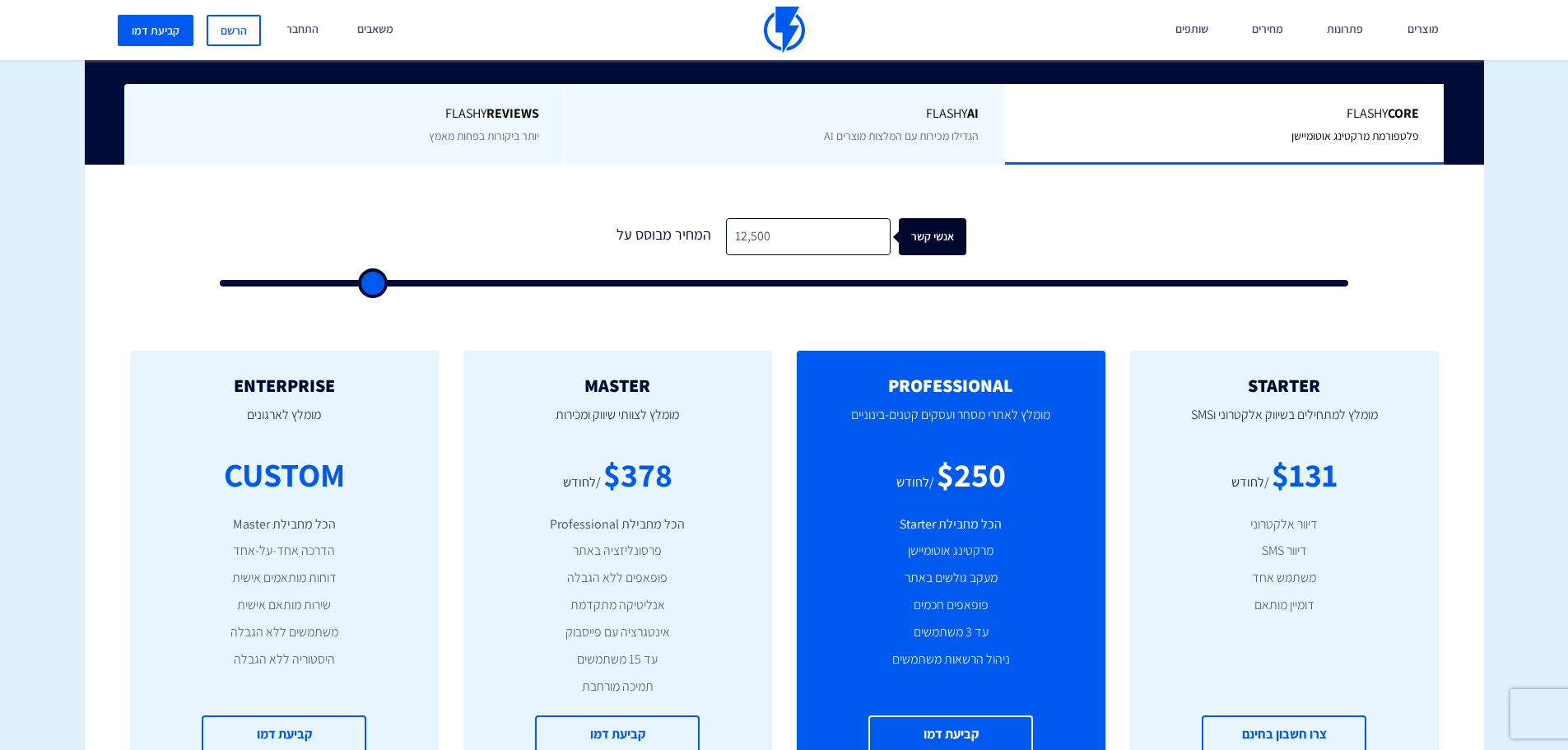
type input "15000"
type input "18,500"
type input "18500"
type input "22,000"
type input "22000"
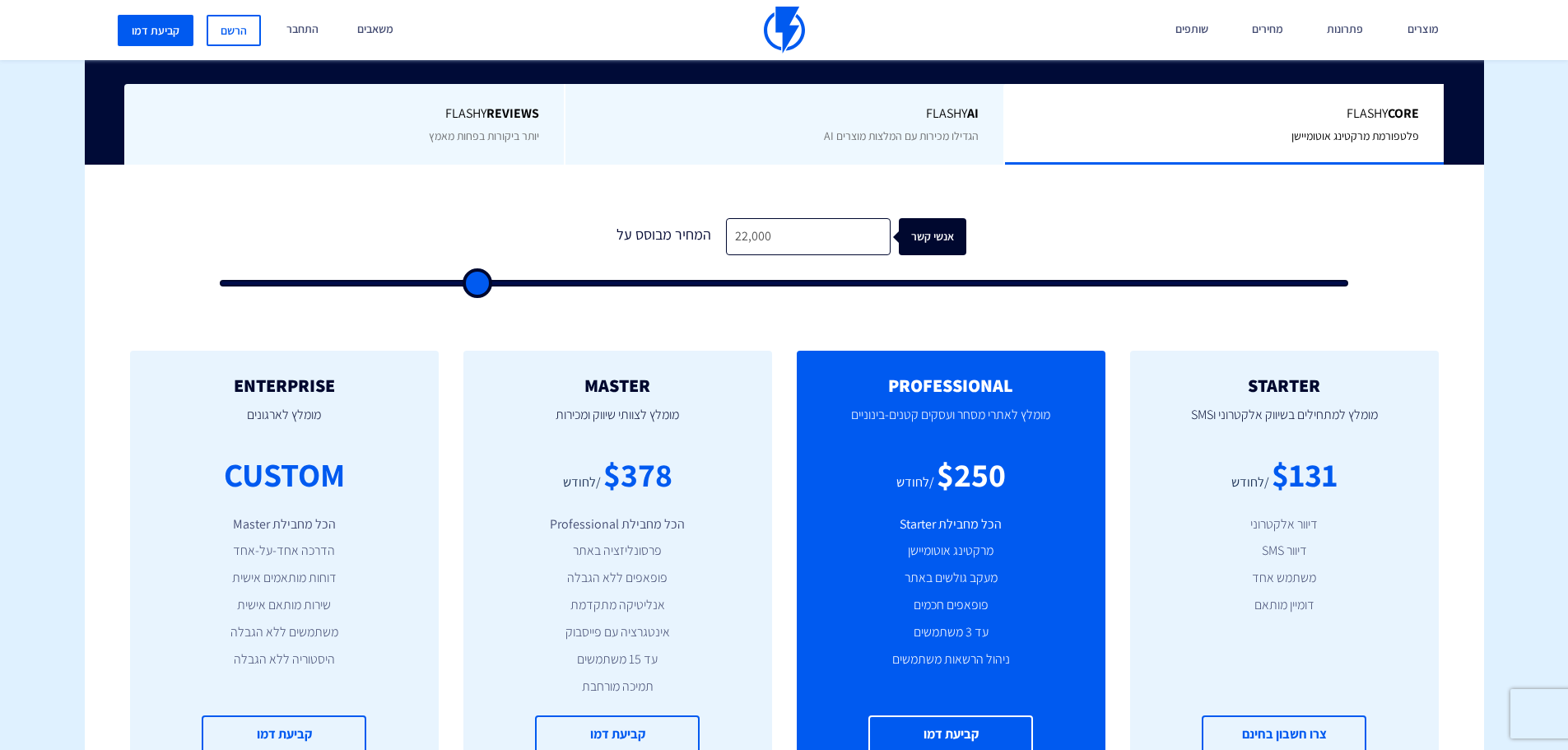
type input "27,000"
type input "27000"
type input "30,500"
type input "30500"
type input "33,500"
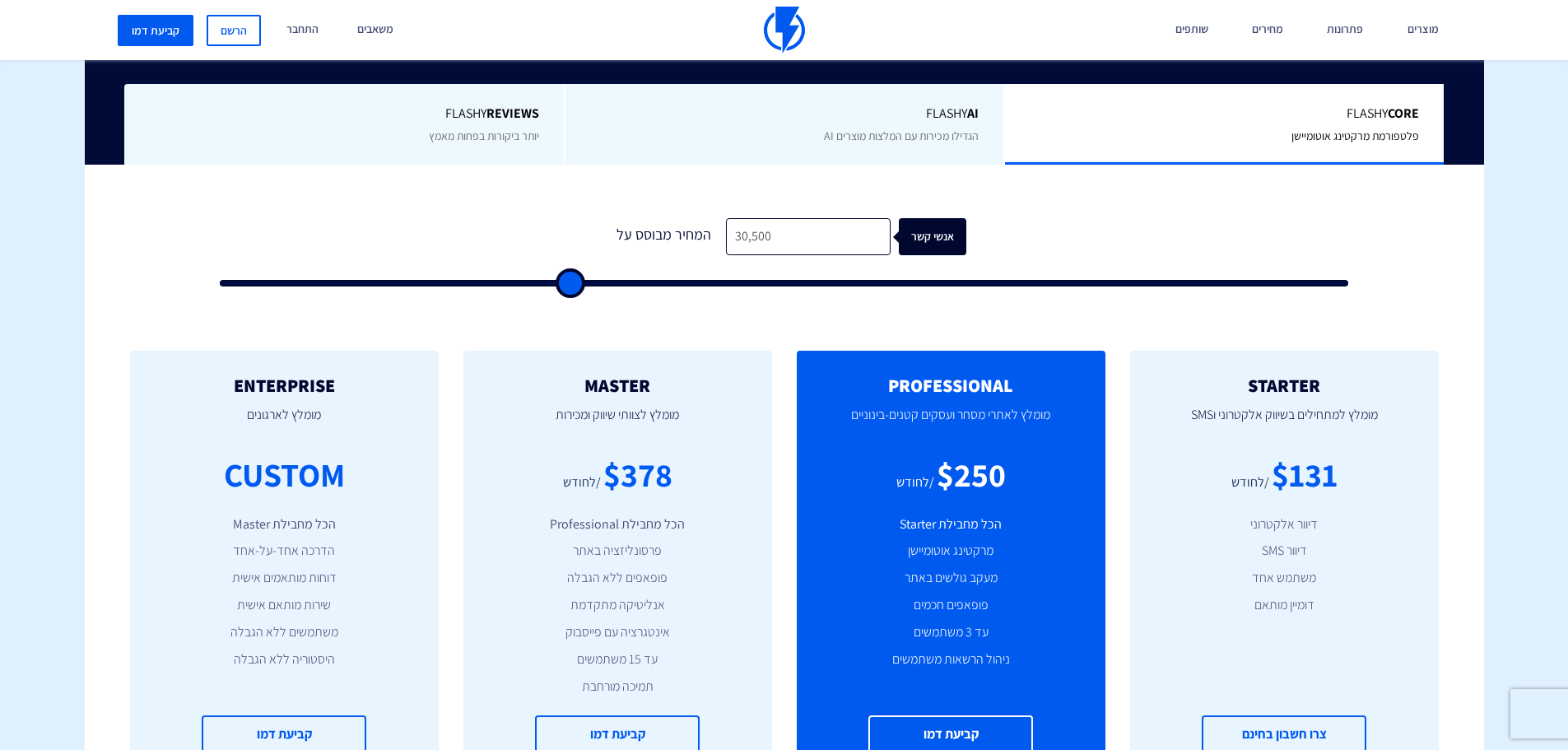
type input "33500"
type input "35,500"
type input "35500"
type input "38,500"
type input "38500"
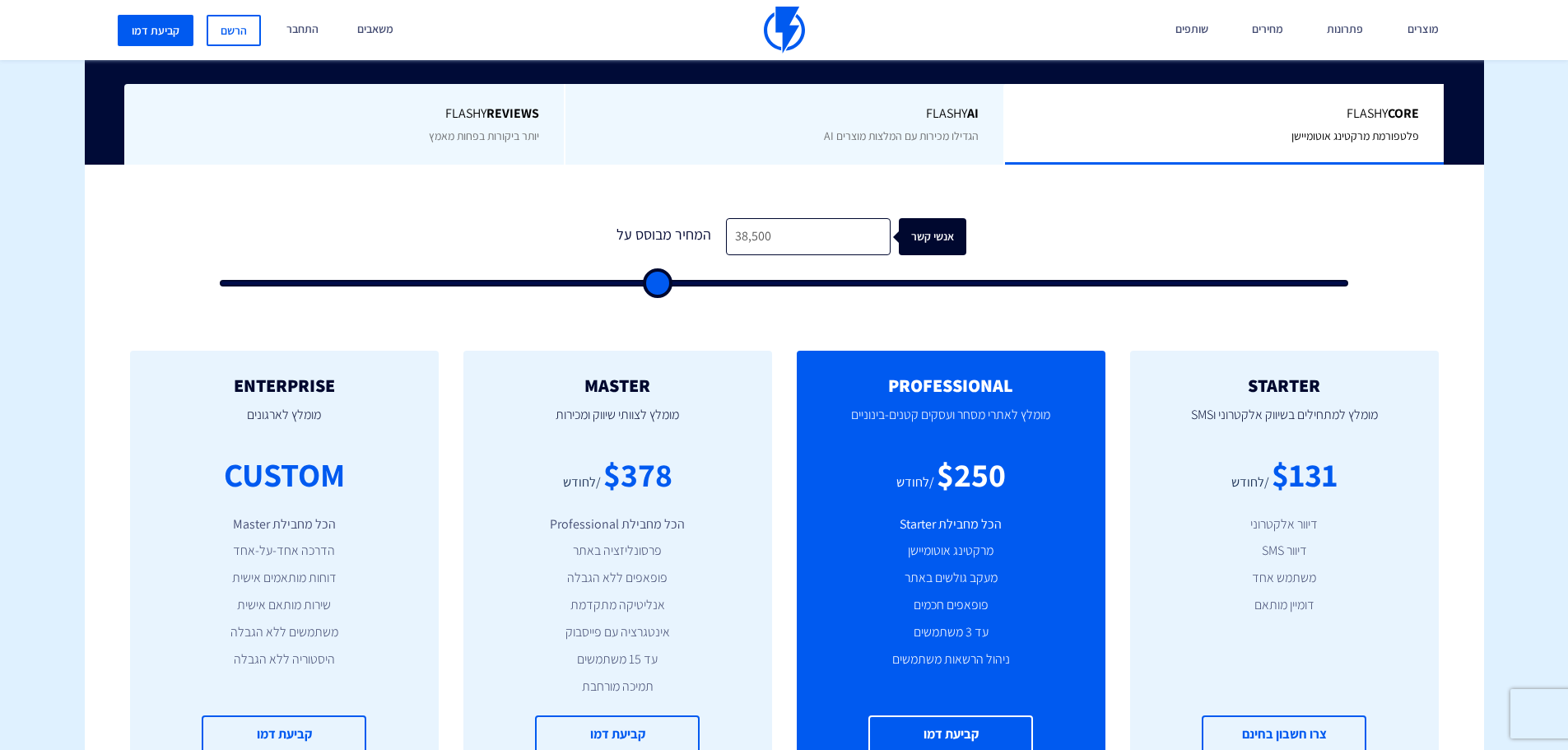
type input "41,000"
type input "41000"
type input "43,500"
type input "43500"
type input "46,000"
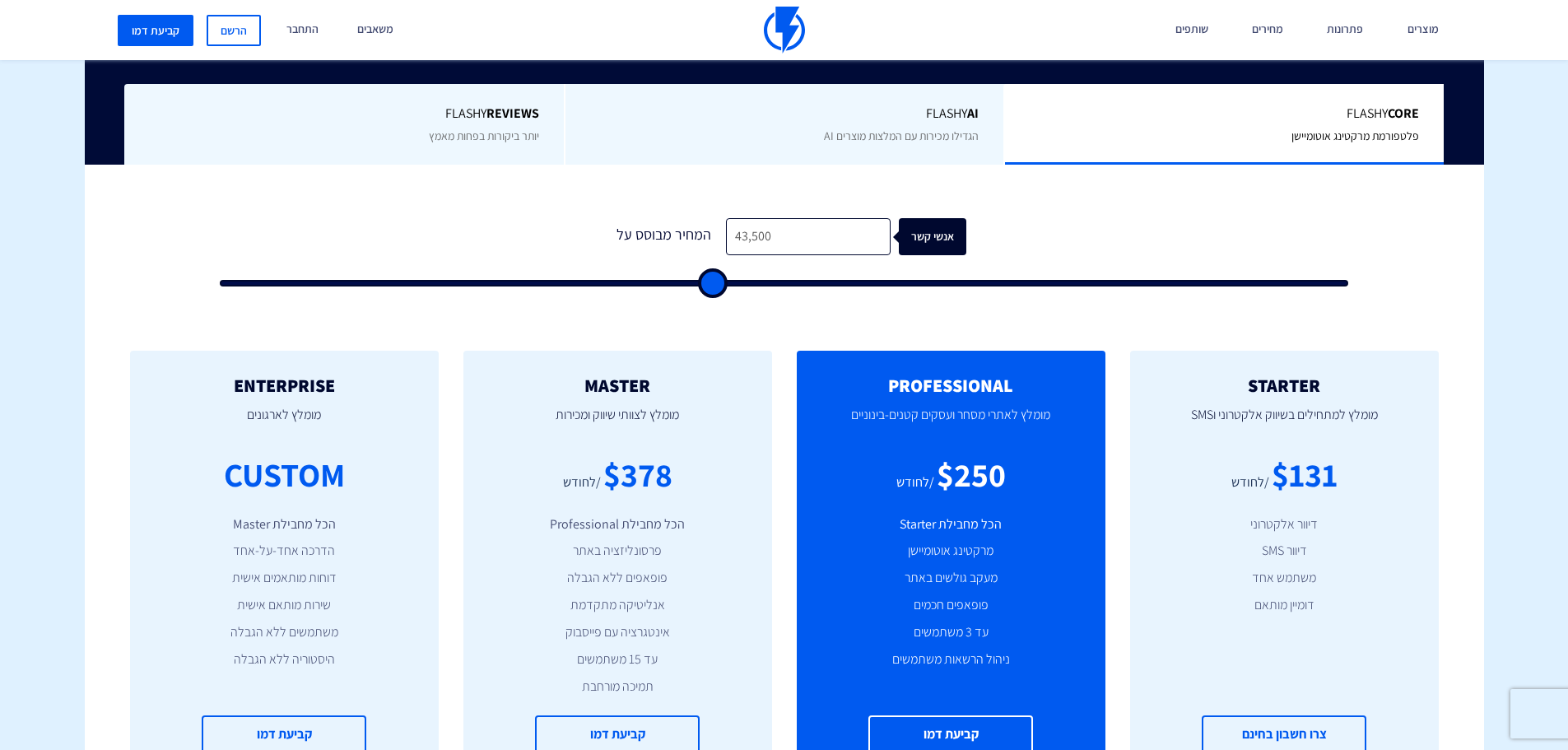
type input "46000"
type input "48,000"
type input "48000"
type input "49,500"
type input "49500"
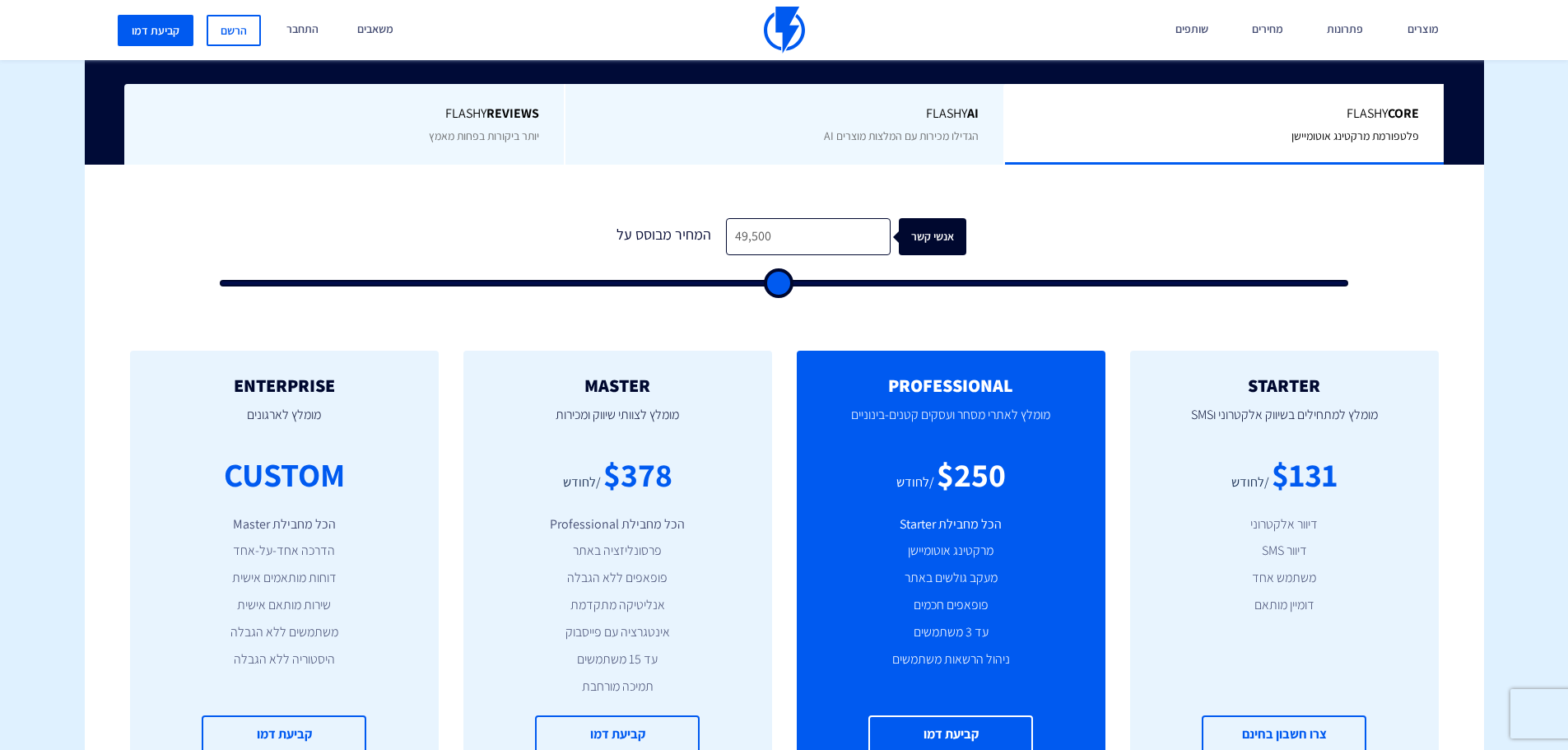
type input "52,000"
type input "52000"
type input "53,500"
type input "53500"
type input "57,000"
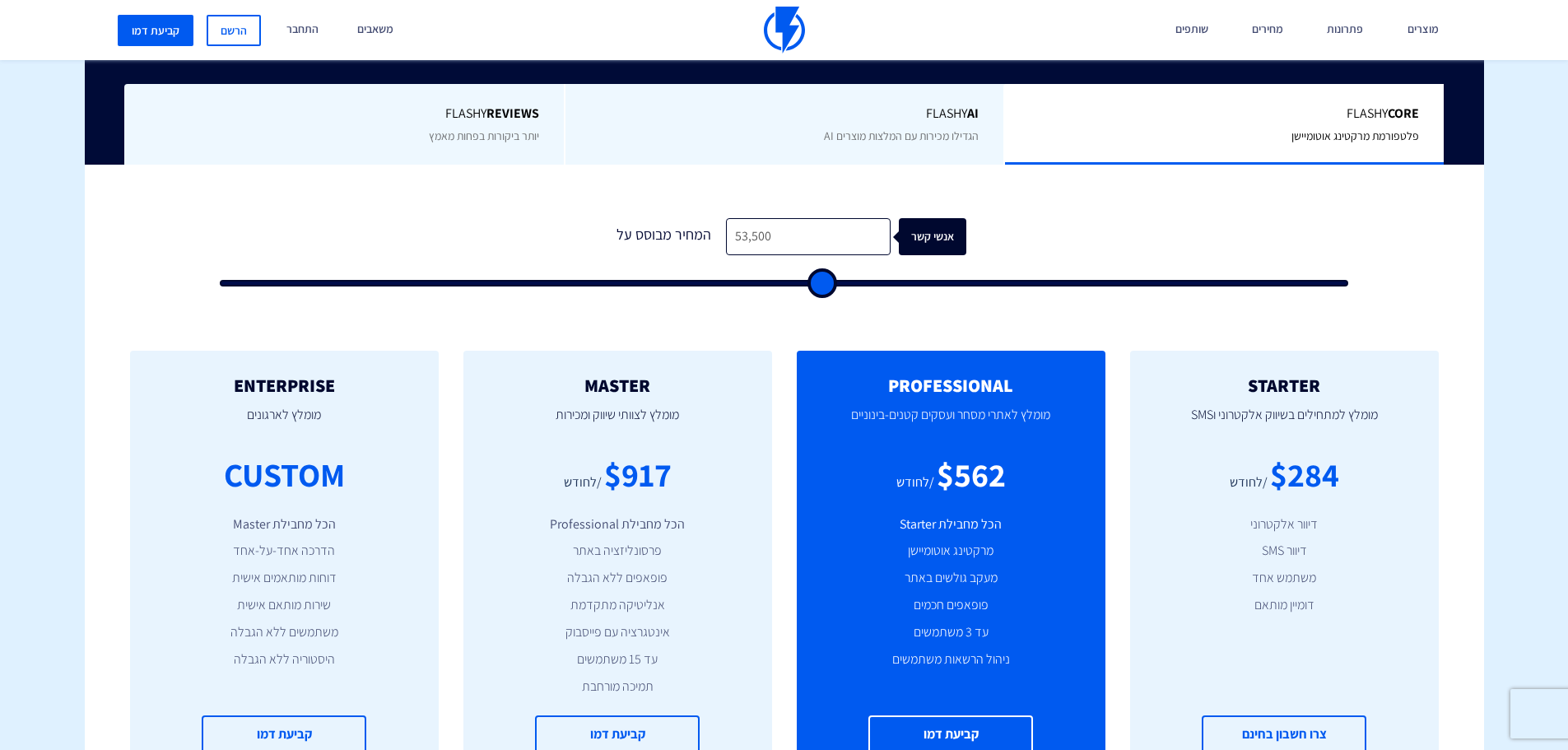
type input "57000"
type input "59,000"
type input "59000"
type input "61,500"
type input "61500"
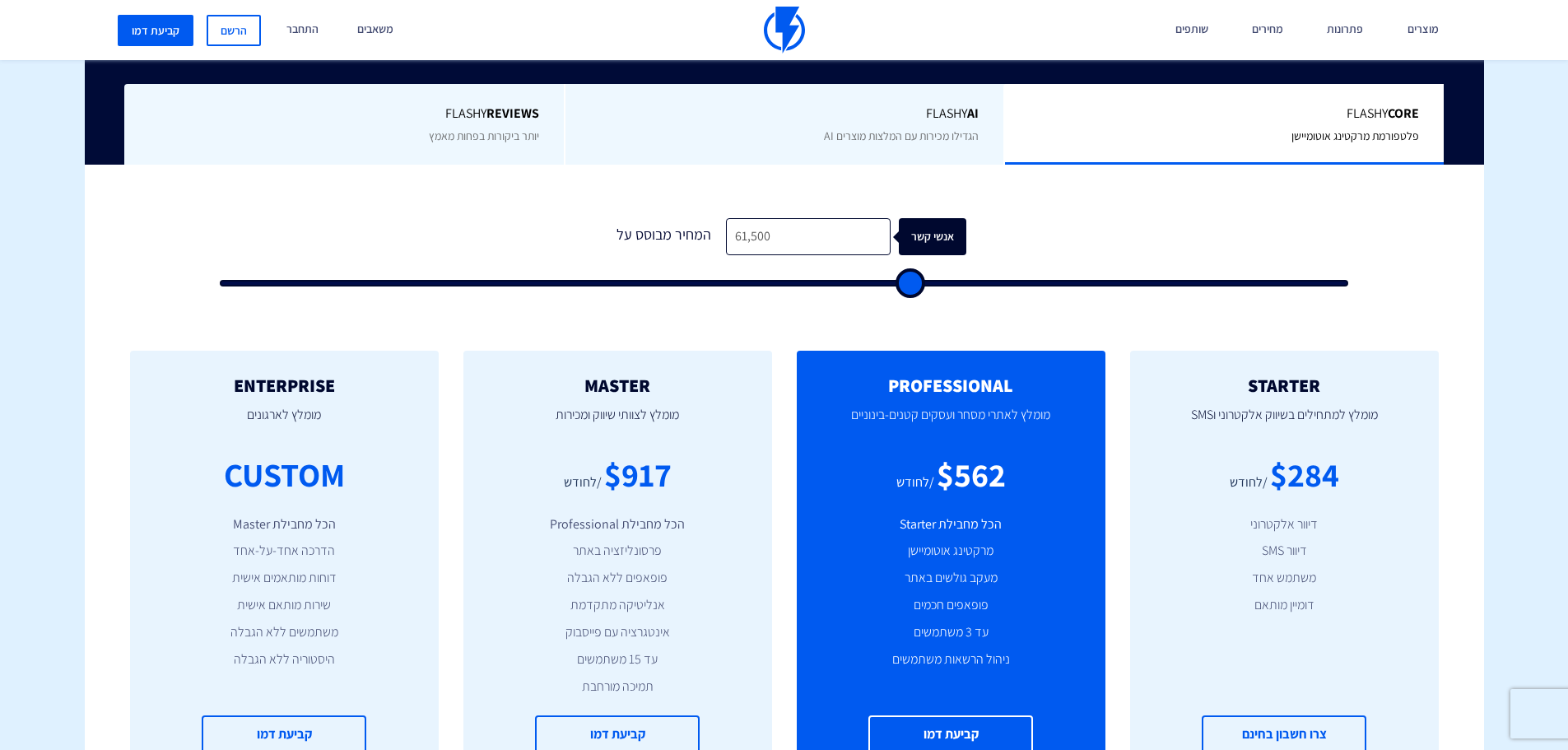
type input "64,000"
type input "64000"
type input "66,500"
type input "66500"
type input "69,000"
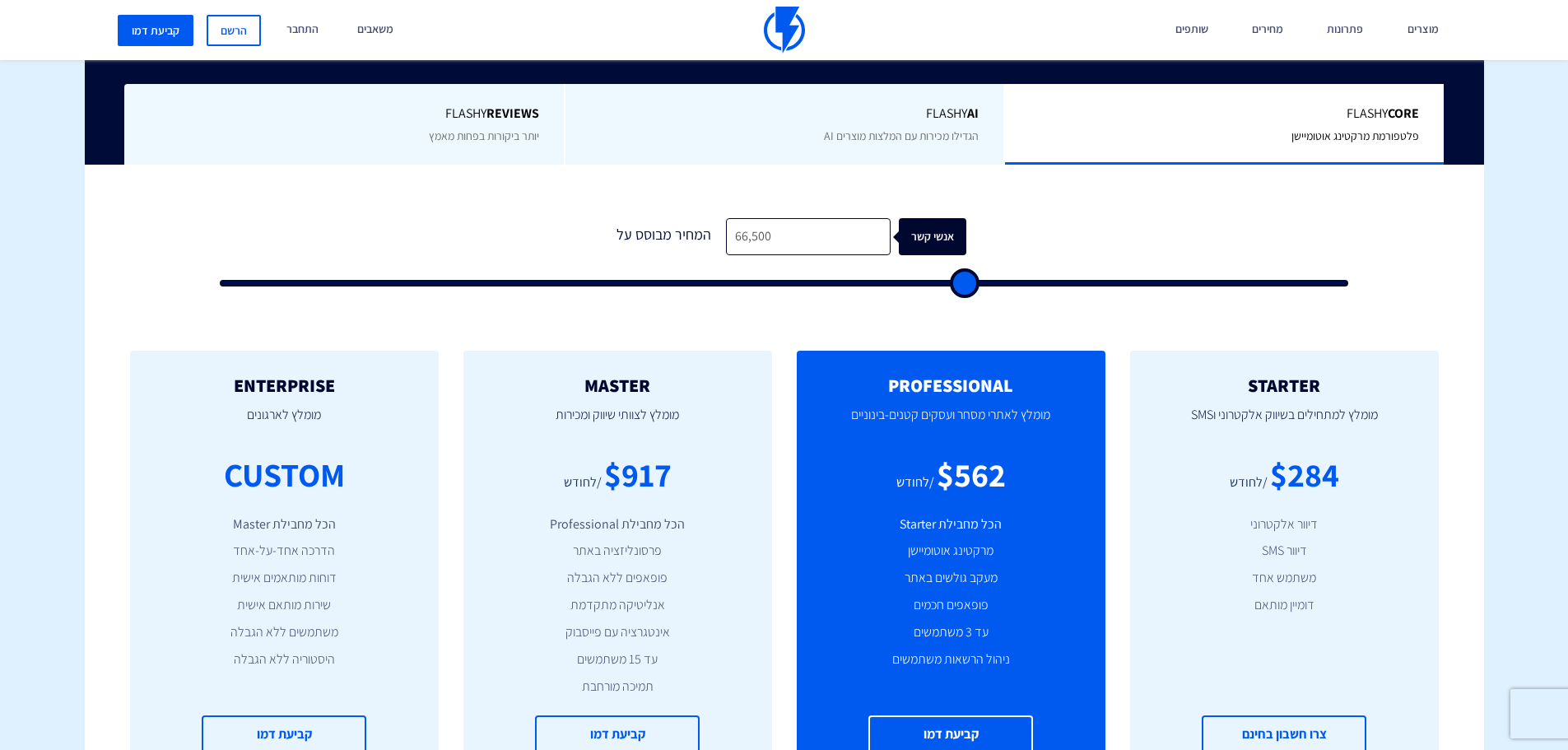
type input "69000"
type input "70,500"
type input "70500"
type input "73,000"
type input "73000"
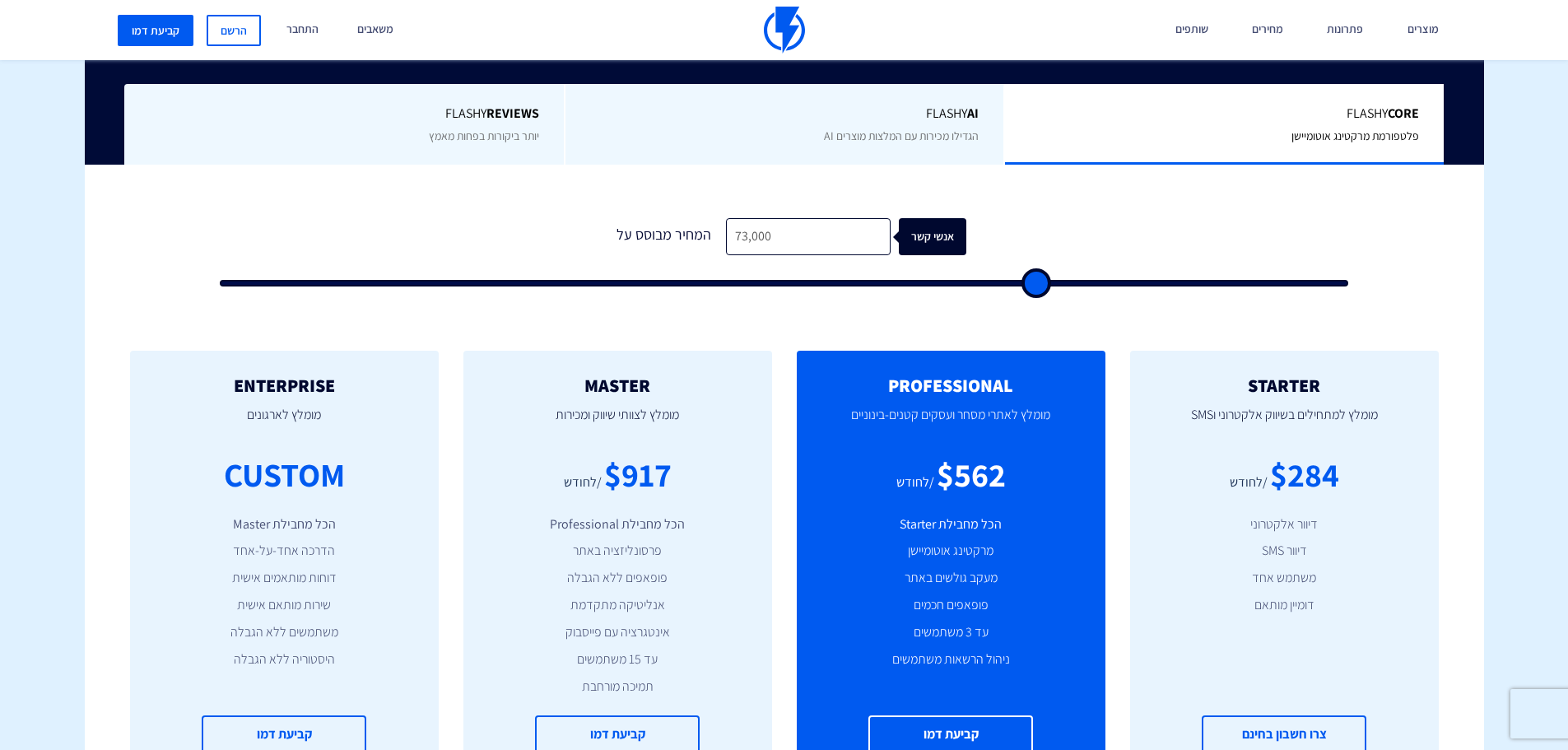
type input "75,000"
type input "75000"
type input "77,000"
type input "77000"
type input "79,000"
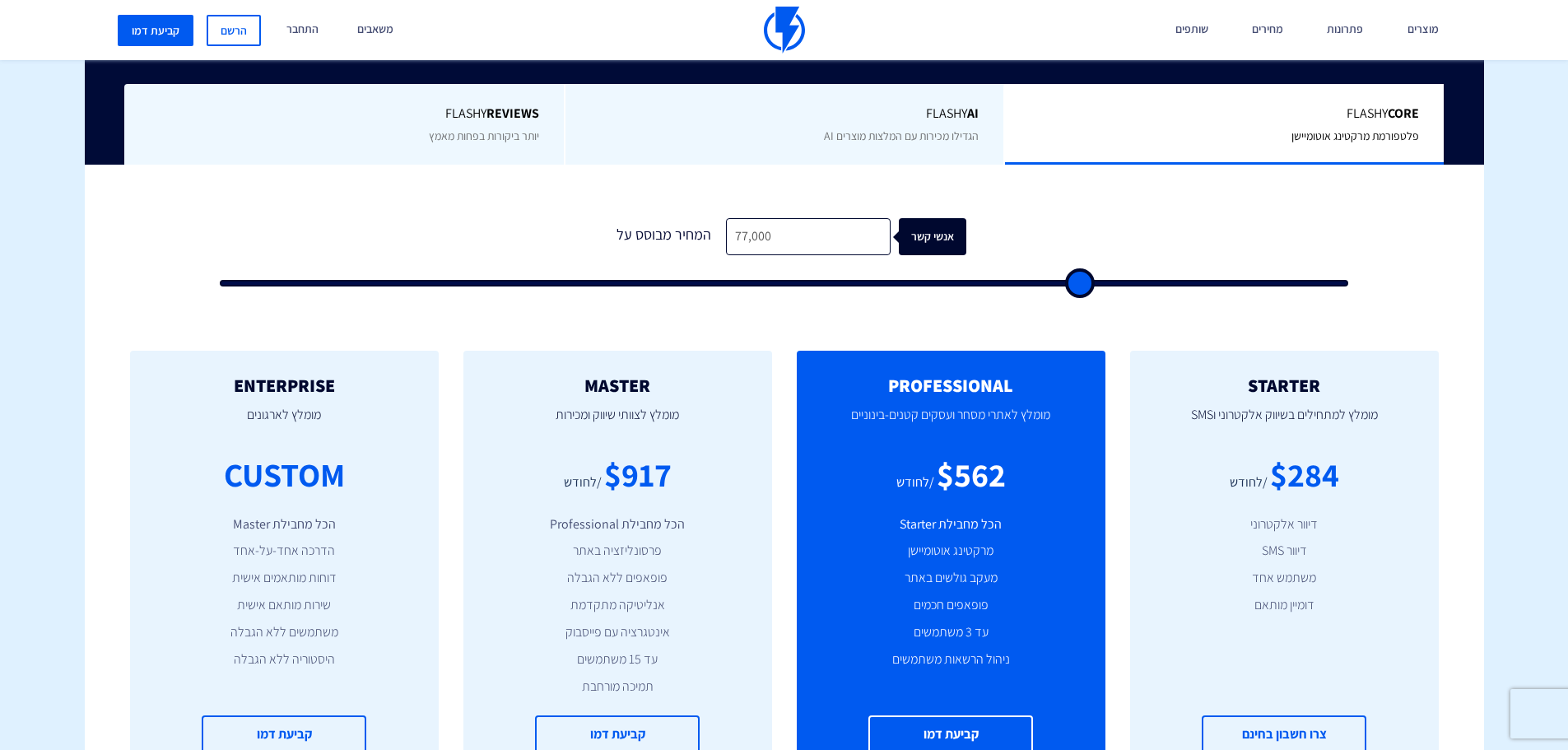
type input "79000"
type input "81,000"
type input "81000"
type input "82,500"
type input "82500"
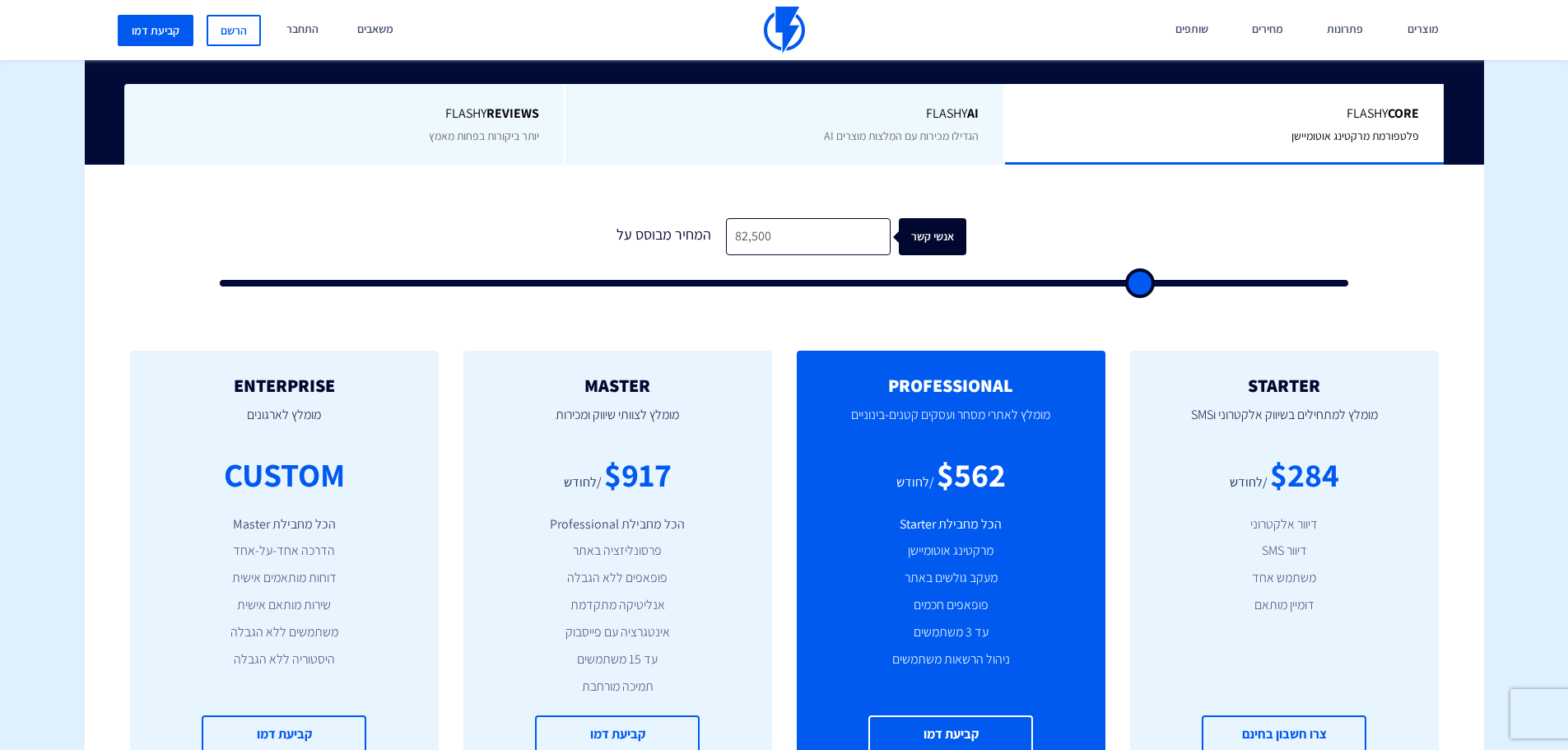
type input "84,500"
type input "84500"
type input "86,000"
type input "86000"
type input "87,500"
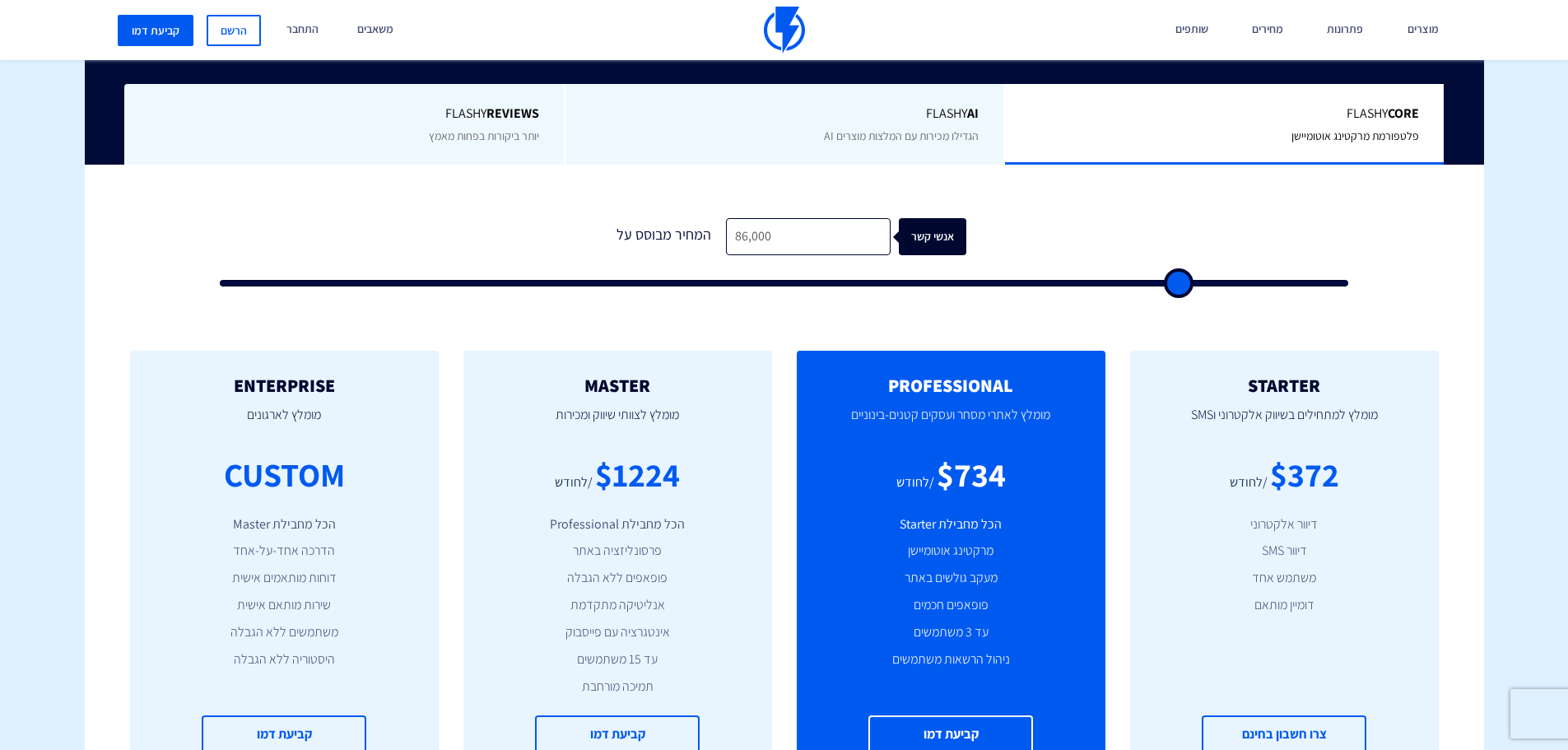
type input "87500"
type input "89,000"
type input "89000"
type input "90,000"
type input "90000"
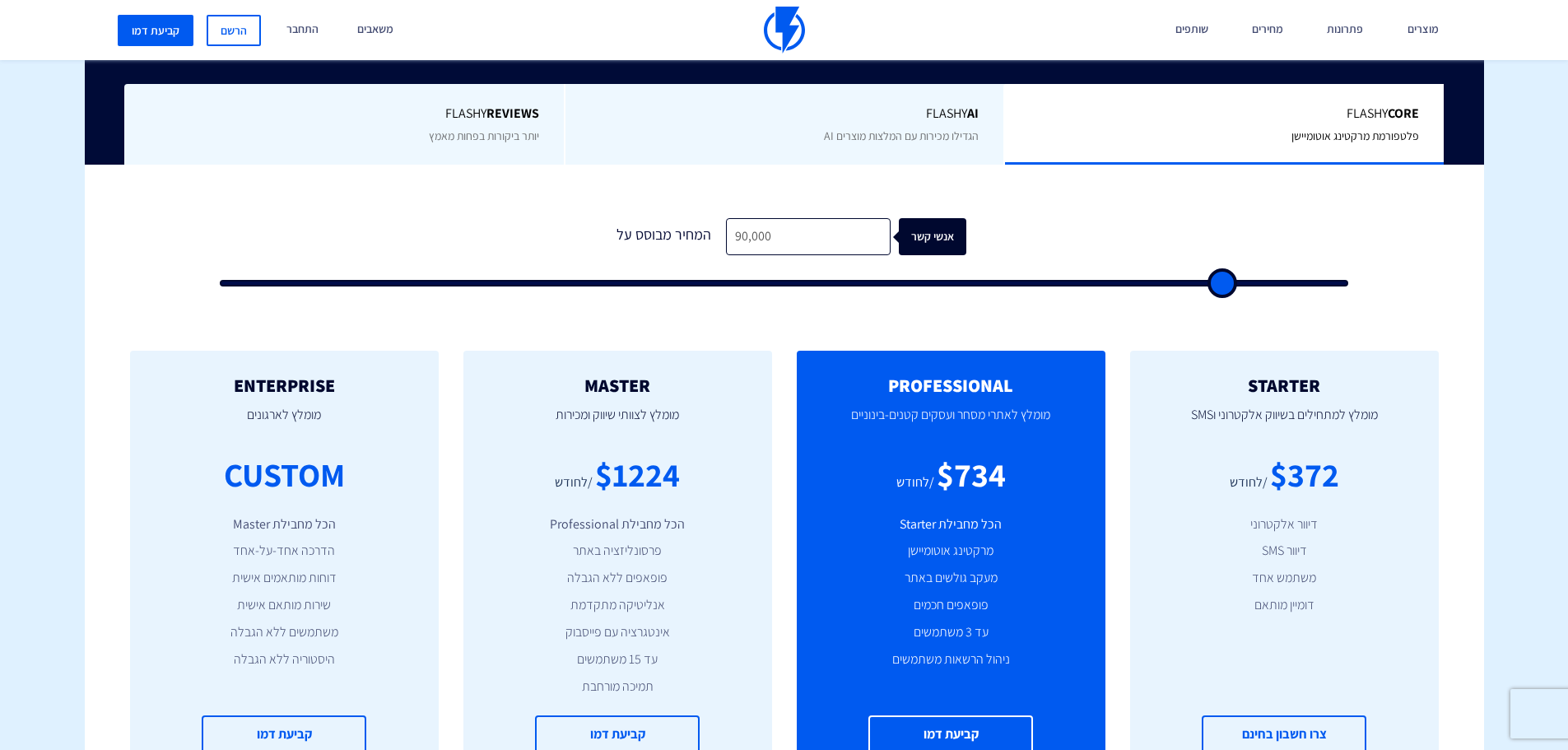
type input "91,500"
type input "91500"
type input "93,000"
type input "93000"
type input "94,000"
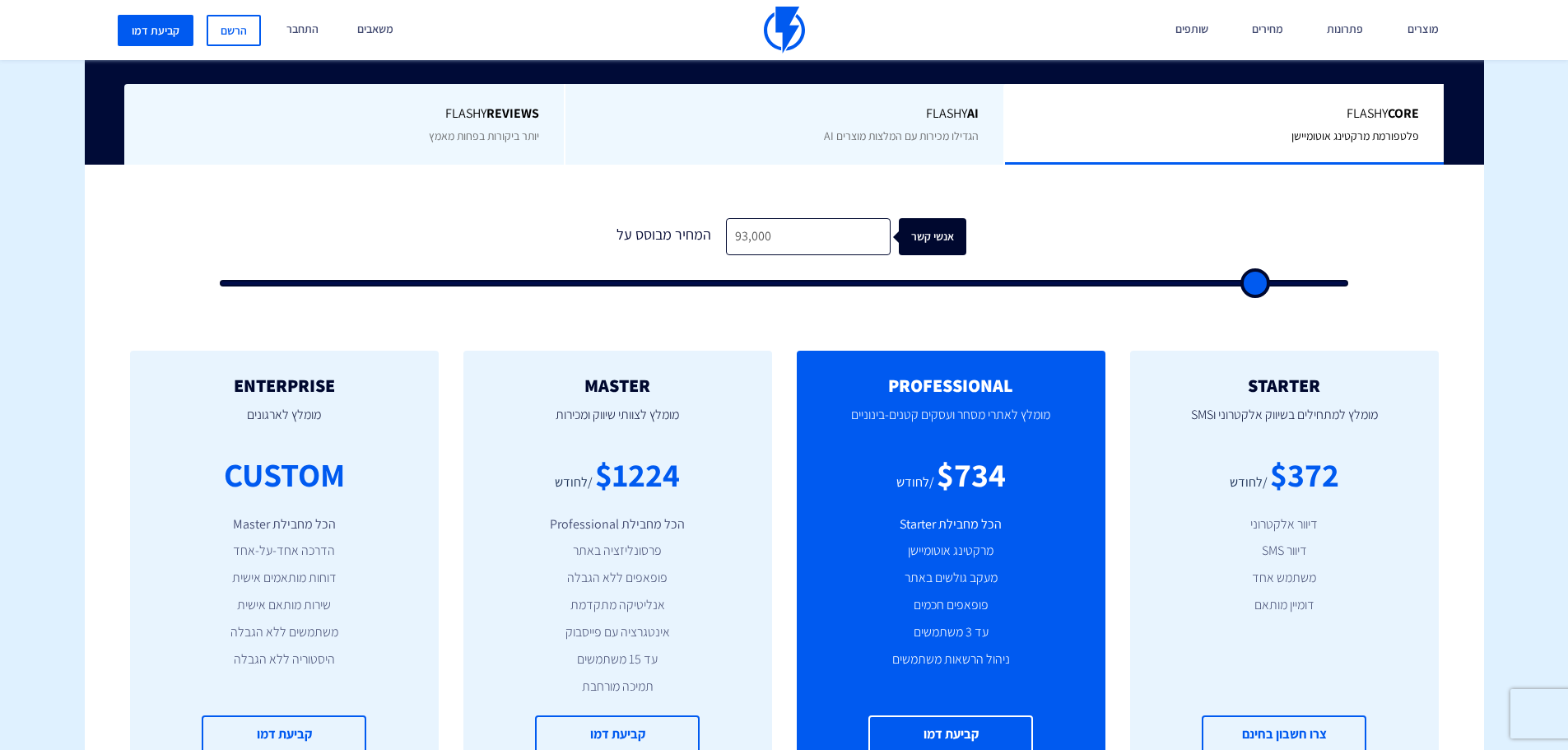
type input "94000"
type input "95,000"
type input "95000"
type input "96,000"
type input "96000"
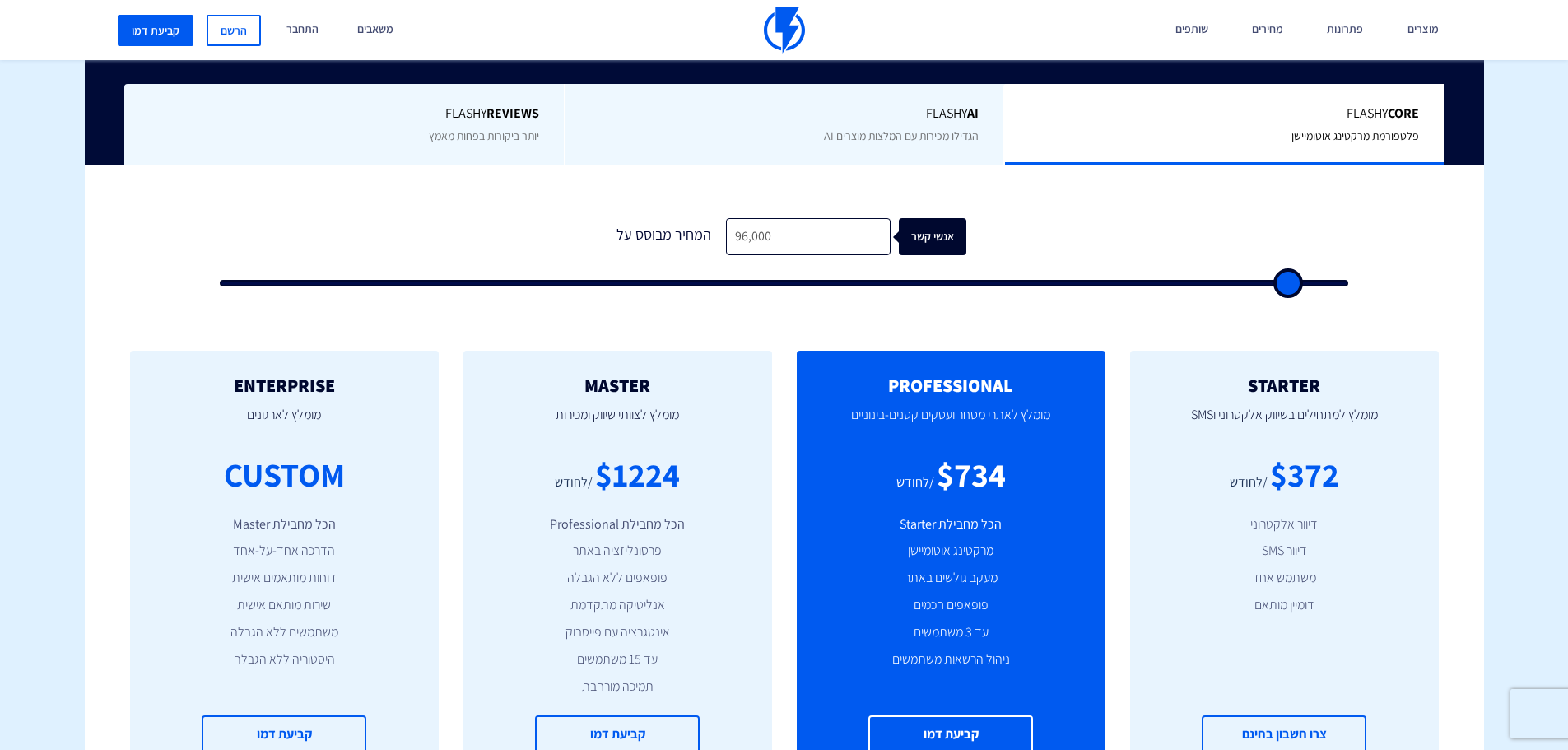
type input "96,500"
type input "96500"
type input "97,000"
type input "97000"
type input "97,500"
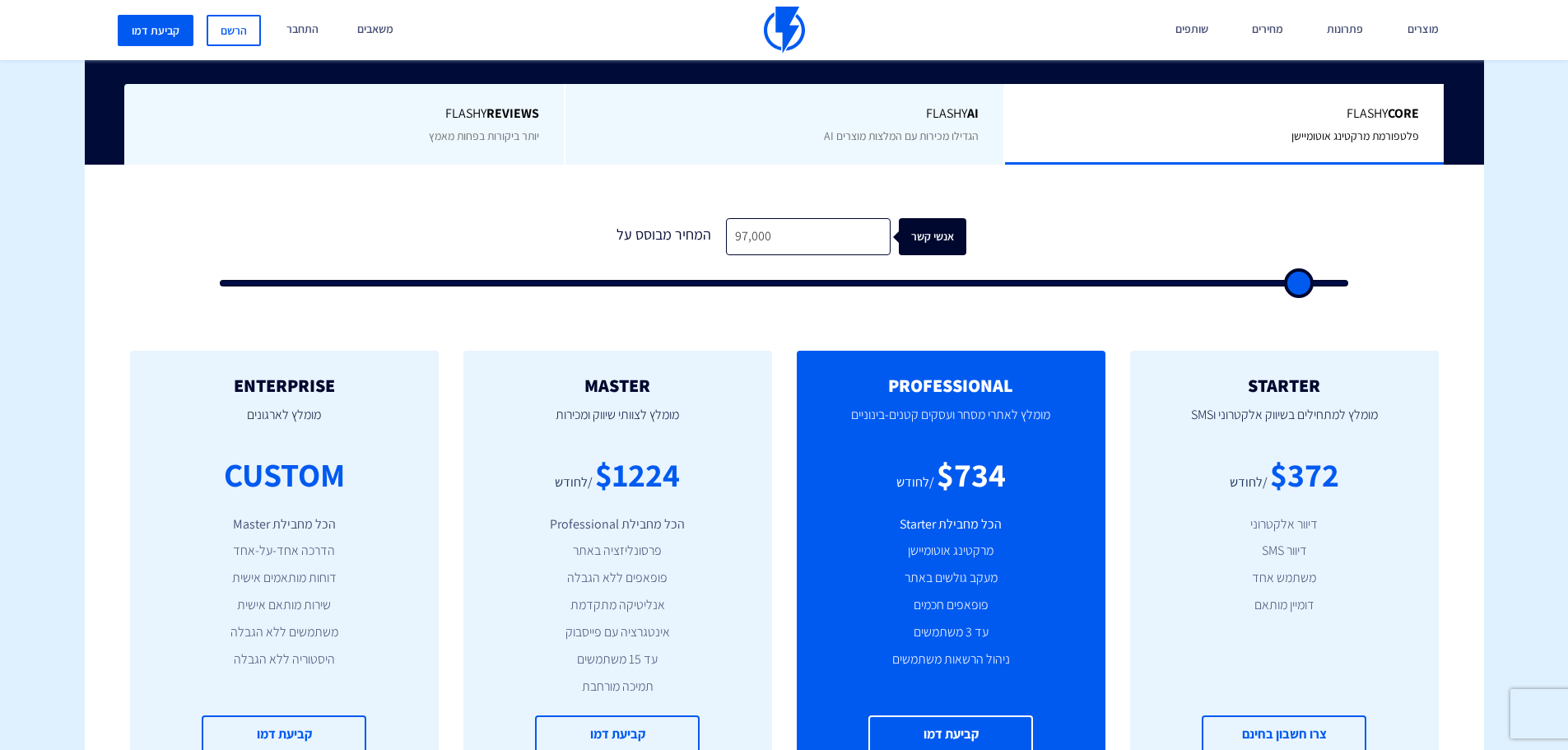
type input "97500"
type input "98,000"
type input "98000"
type input "98,500"
type input "98500"
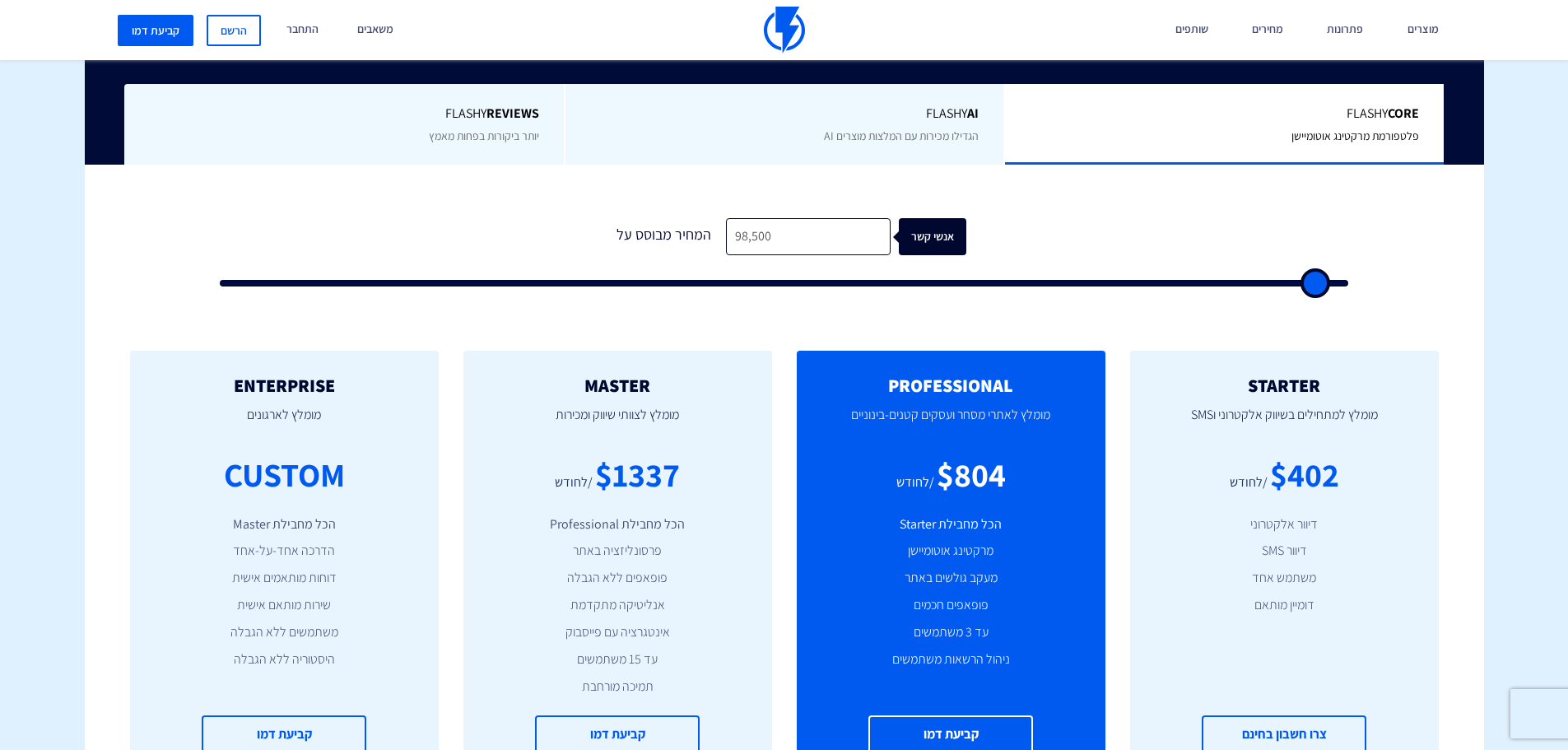
type input "99,000"
type input "99000"
type input "99,500"
type input "99500"
type input "100,000"
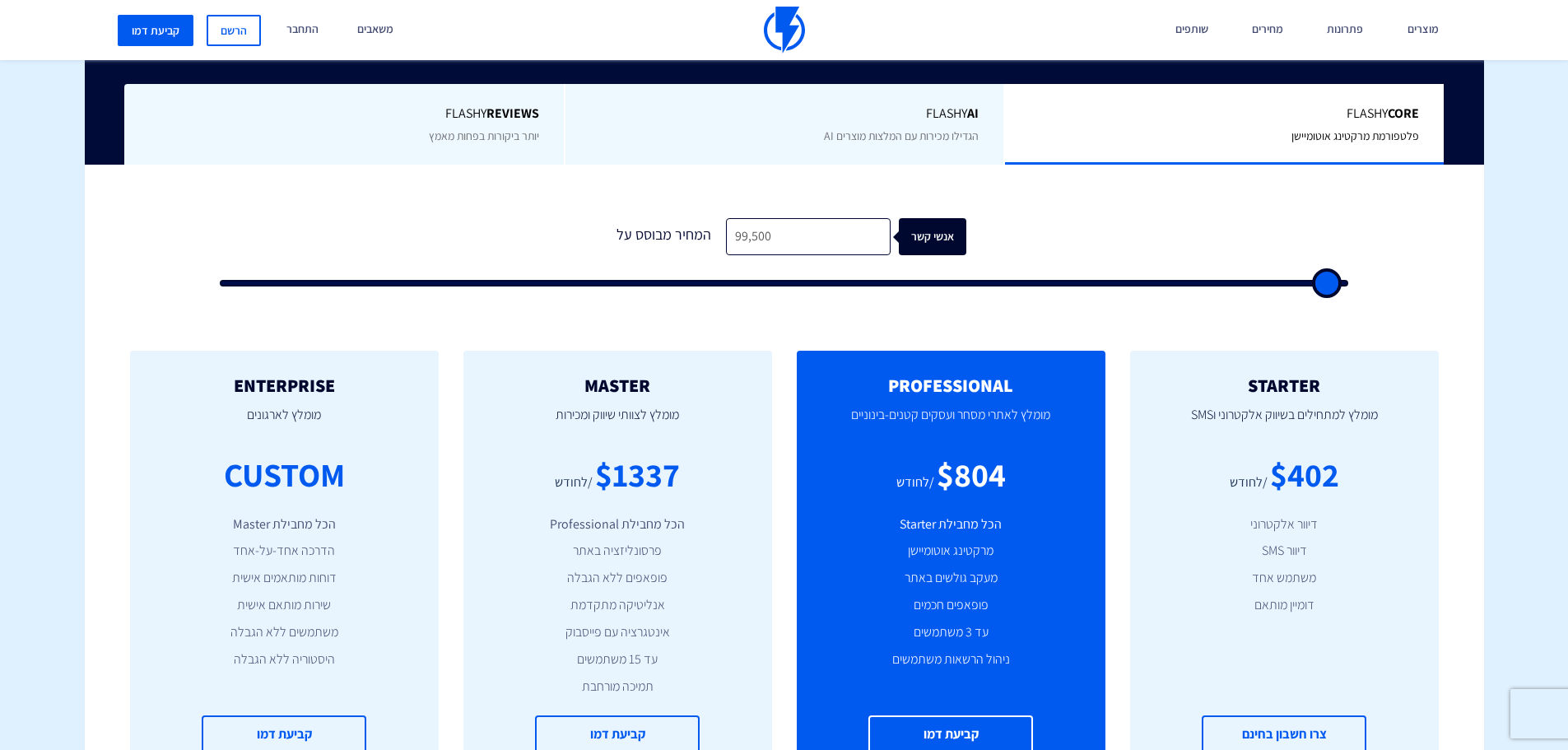
type input "100000"
type input "99,500"
type input "99500"
type input "98,500"
type input "98500"
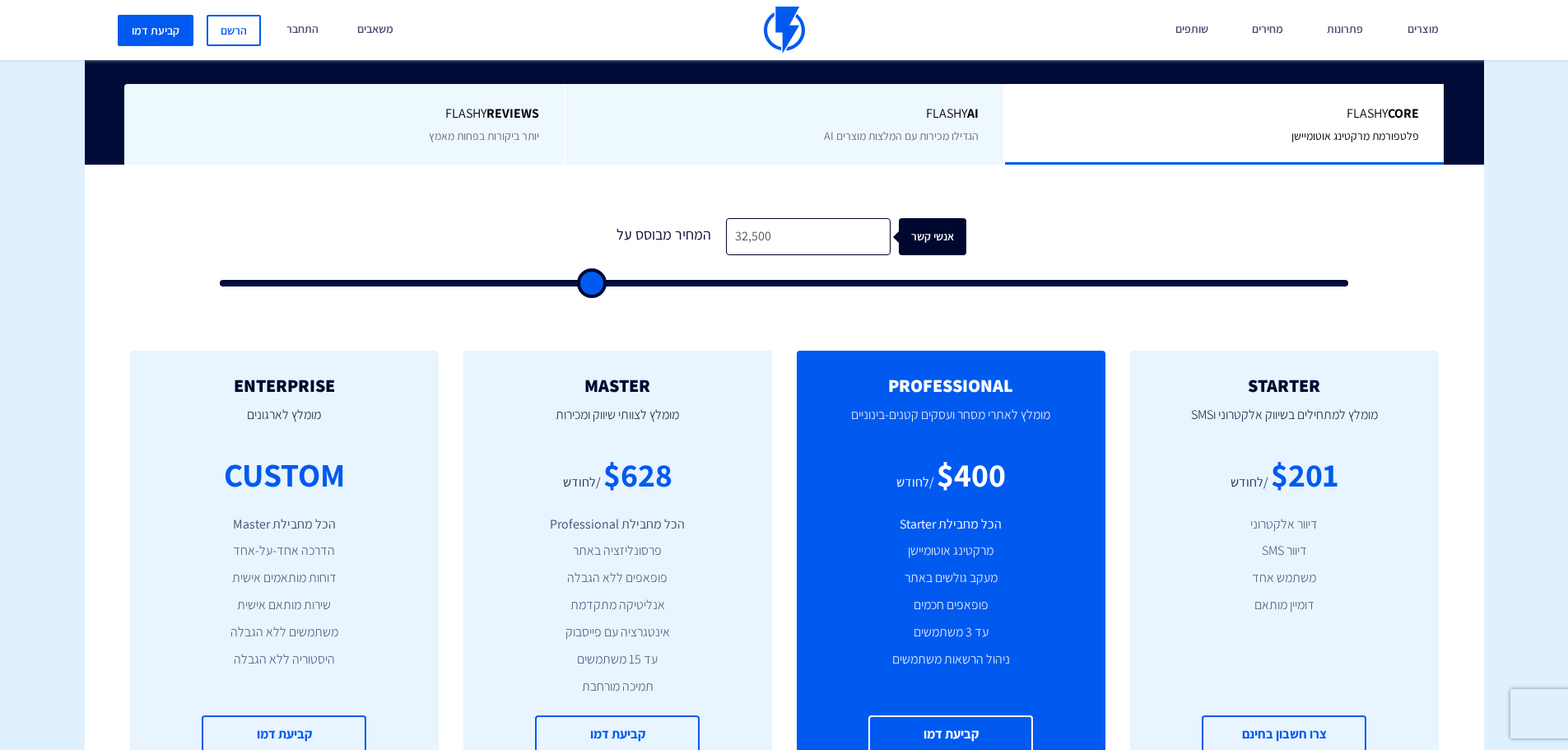
drag, startPoint x: 287, startPoint y: 288, endPoint x: 592, endPoint y: 315, distance: 306.2
click at [592, 287] on input "range" at bounding box center [784, 283] width 1129 height 7
click at [505, 286] on input "range" at bounding box center [784, 283] width 1129 height 7
click at [448, 285] on input "range" at bounding box center [784, 283] width 1129 height 7
click at [427, 283] on input "range" at bounding box center [784, 283] width 1129 height 7
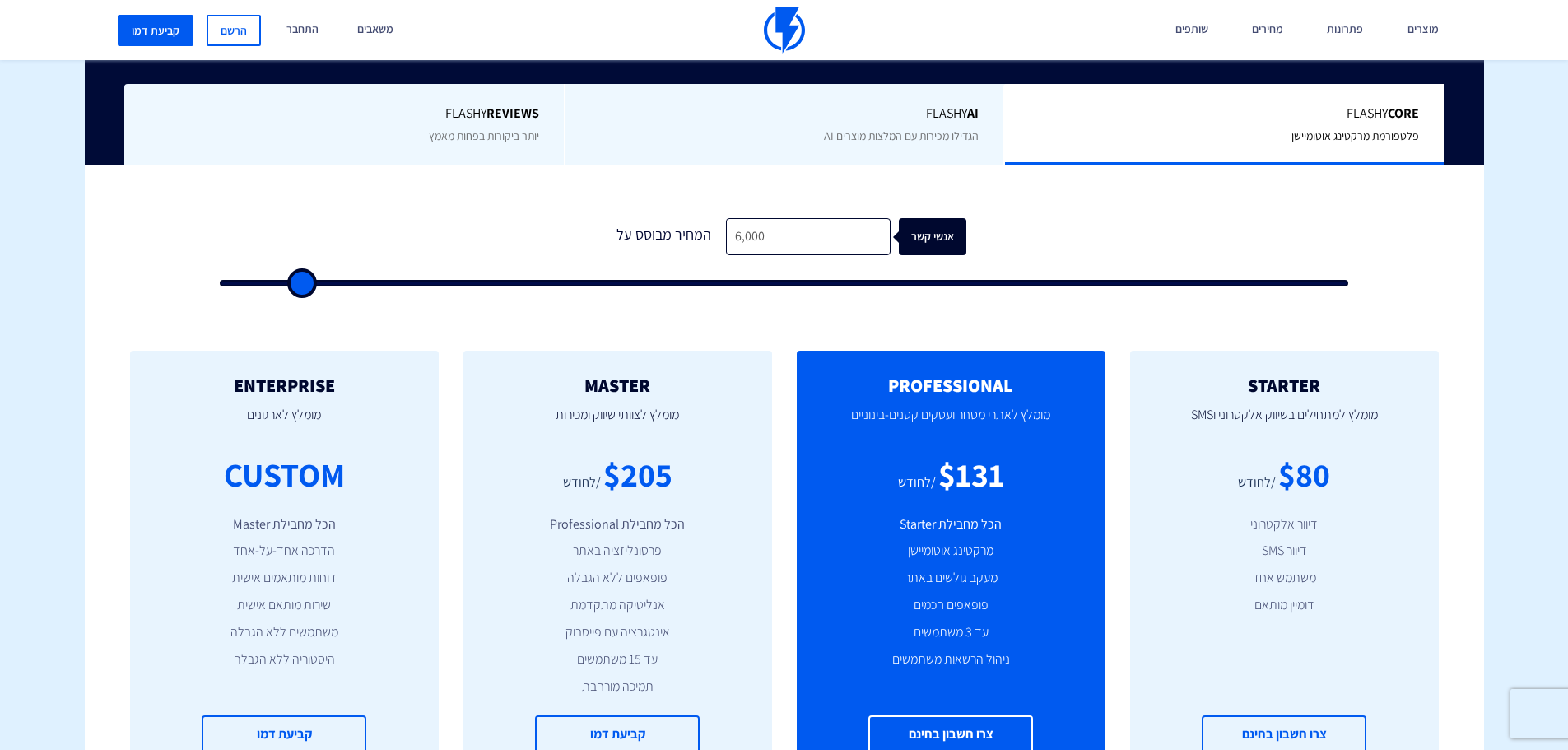
drag, startPoint x: 427, startPoint y: 283, endPoint x: 299, endPoint y: 302, distance: 129.4
click at [299, 287] on input "range" at bounding box center [784, 283] width 1129 height 7
drag, startPoint x: 300, startPoint y: 281, endPoint x: 278, endPoint y: 279, distance: 22.1
click at [261, 287] on input "range" at bounding box center [784, 283] width 1129 height 7
drag, startPoint x: 260, startPoint y: 287, endPoint x: 288, endPoint y: 285, distance: 28.1
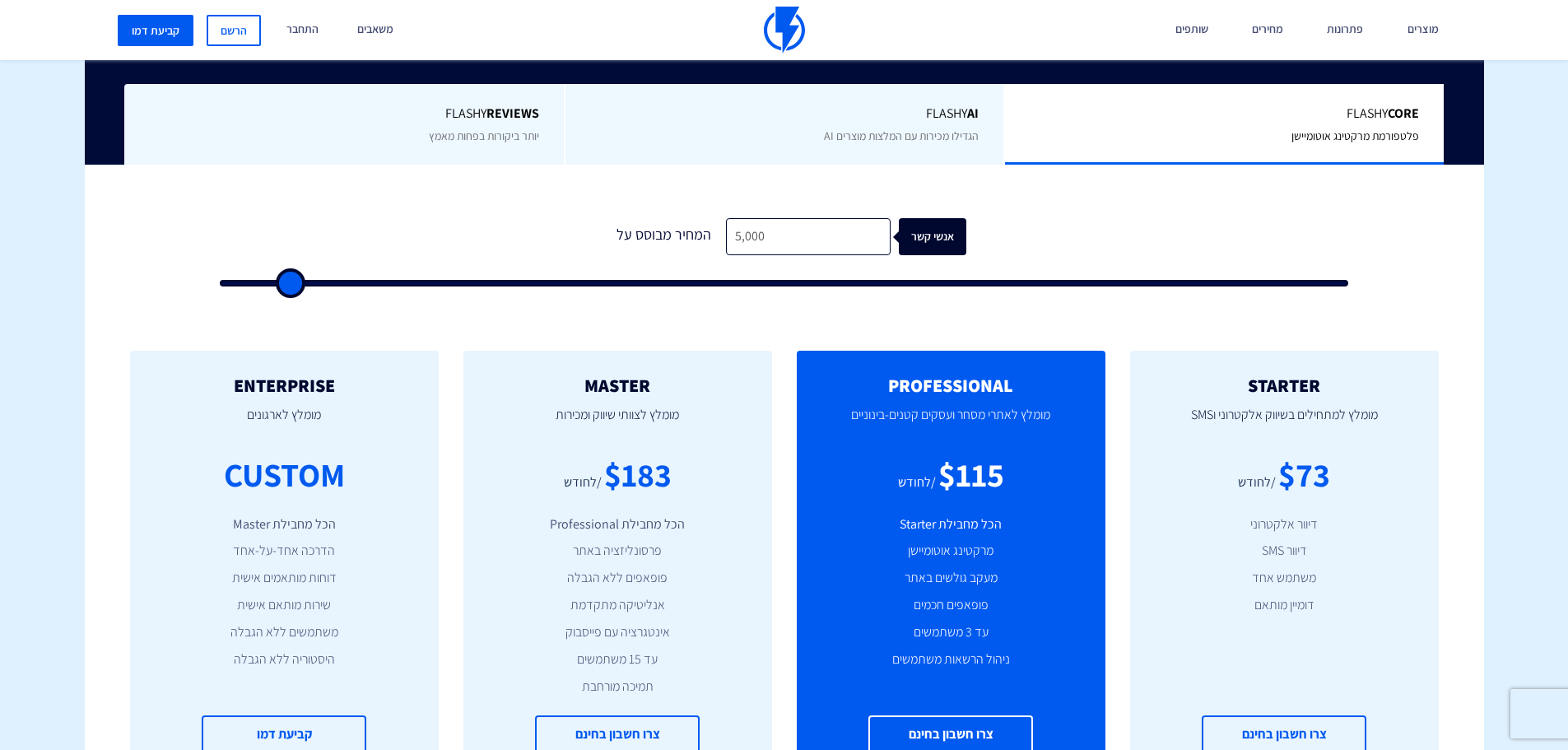
click at [288, 285] on input "range" at bounding box center [784, 283] width 1129 height 7
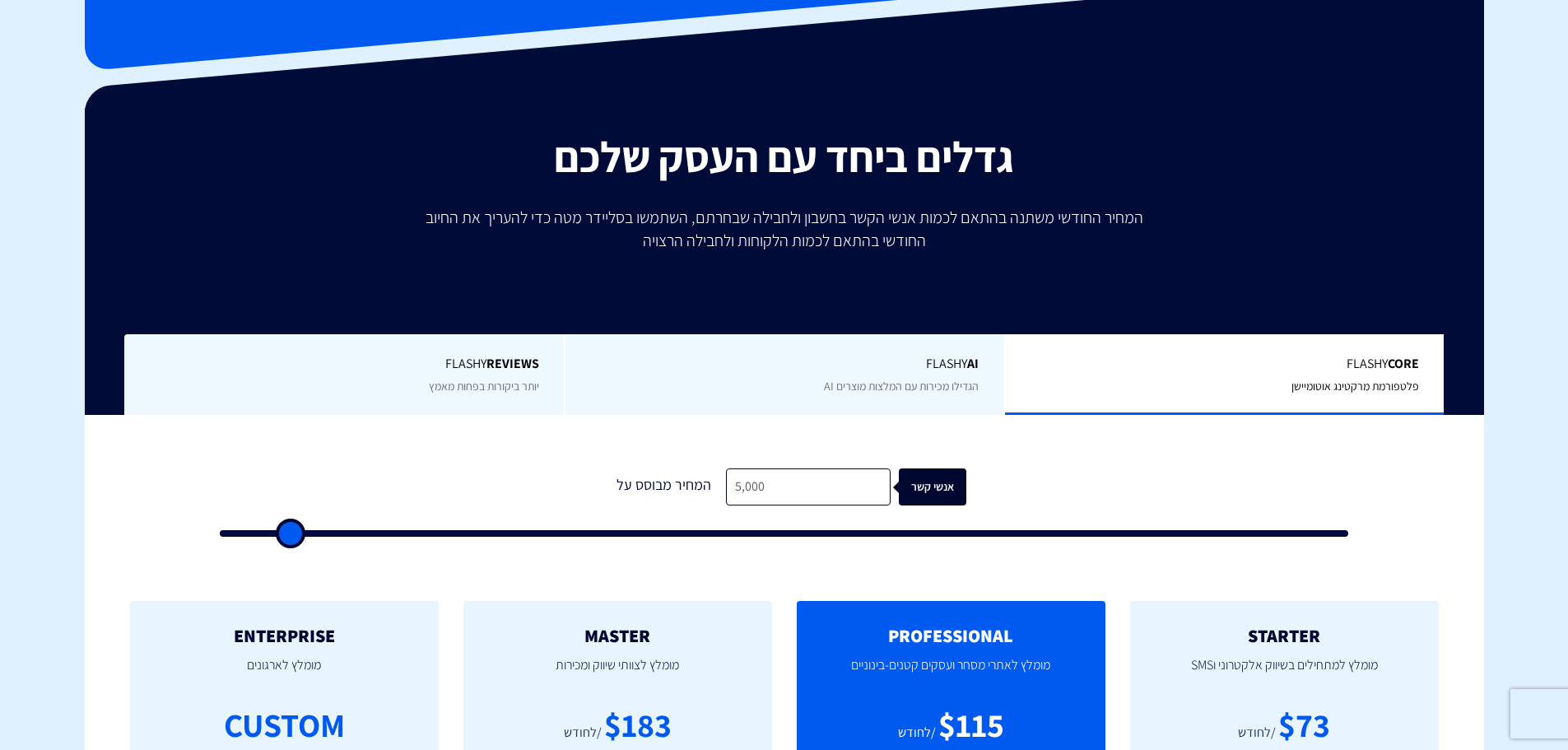
scroll to position [0, 0]
